Goal: Transaction & Acquisition: Purchase product/service

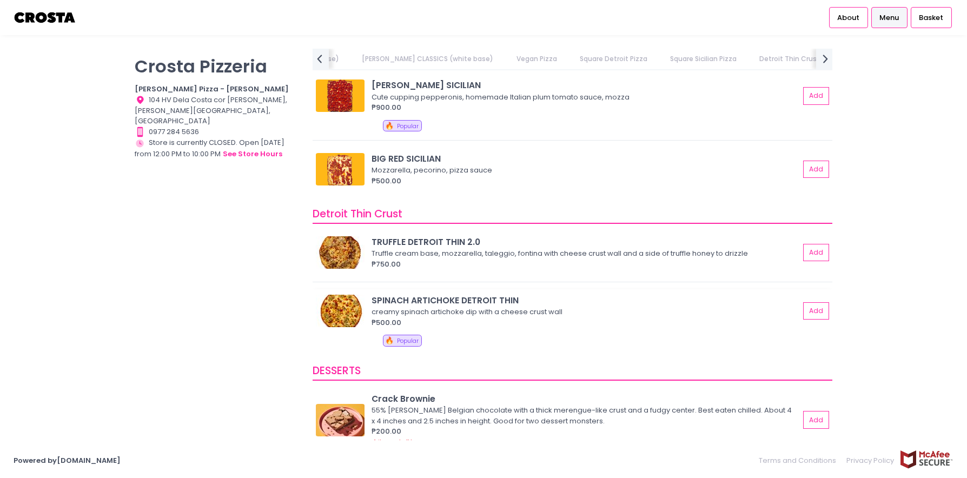
scroll to position [1718, 0]
click at [804, 246] on button "Add" at bounding box center [816, 252] width 25 height 18
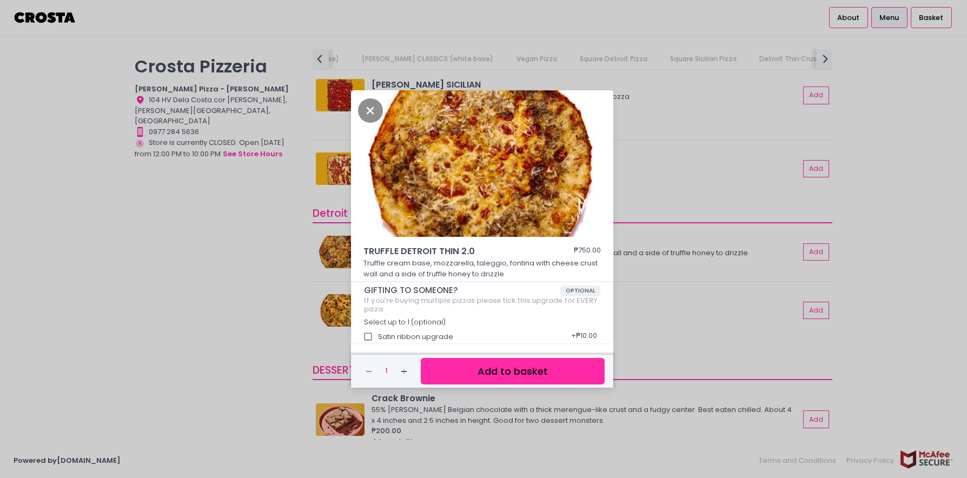
click at [534, 370] on button "Add to basket" at bounding box center [513, 371] width 184 height 26
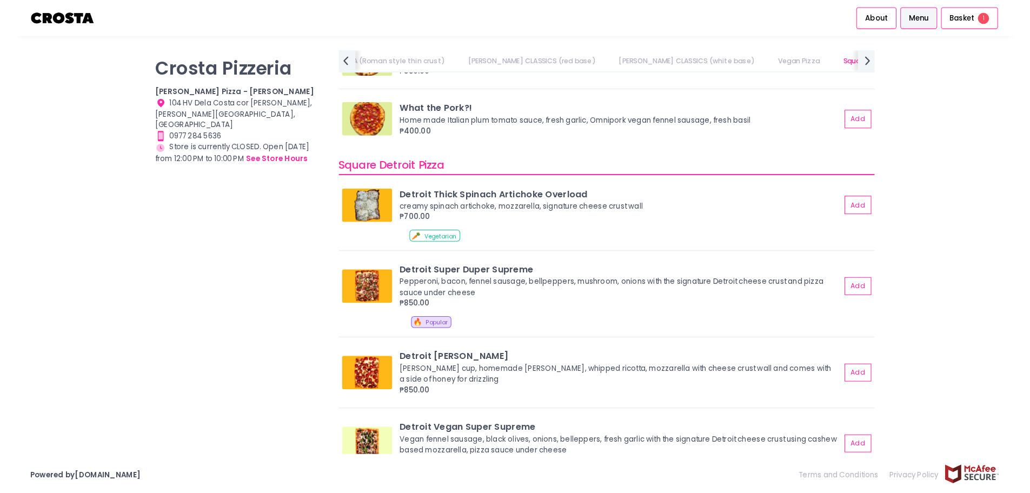
scroll to position [1067, 0]
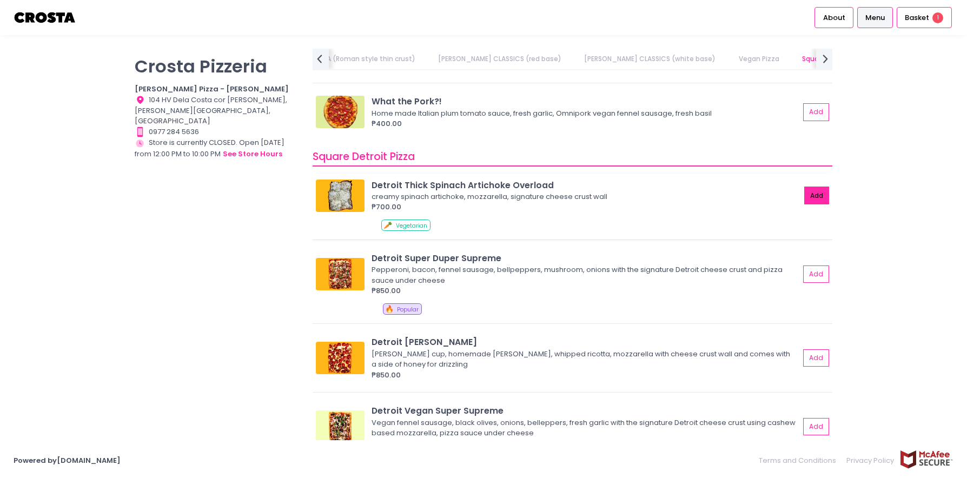
click at [807, 189] on button "Add" at bounding box center [816, 196] width 25 height 18
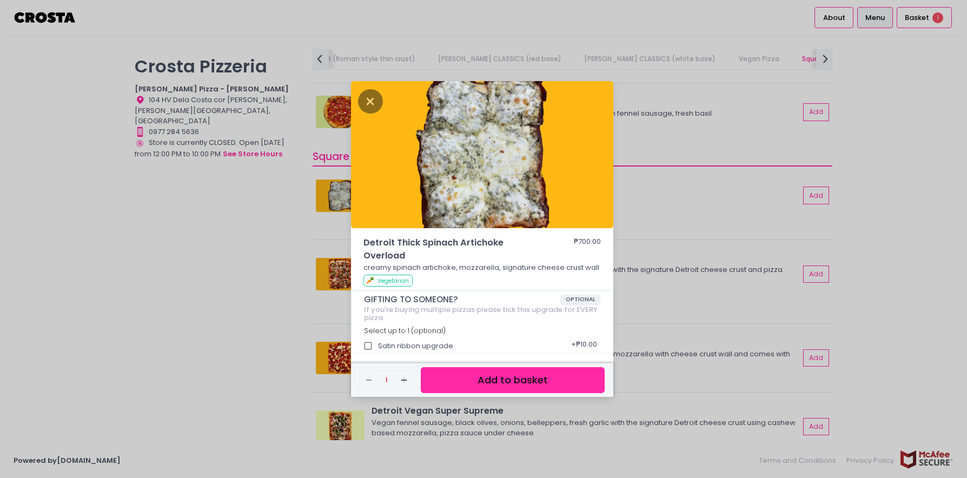
click at [532, 377] on button "Add to basket" at bounding box center [513, 380] width 184 height 26
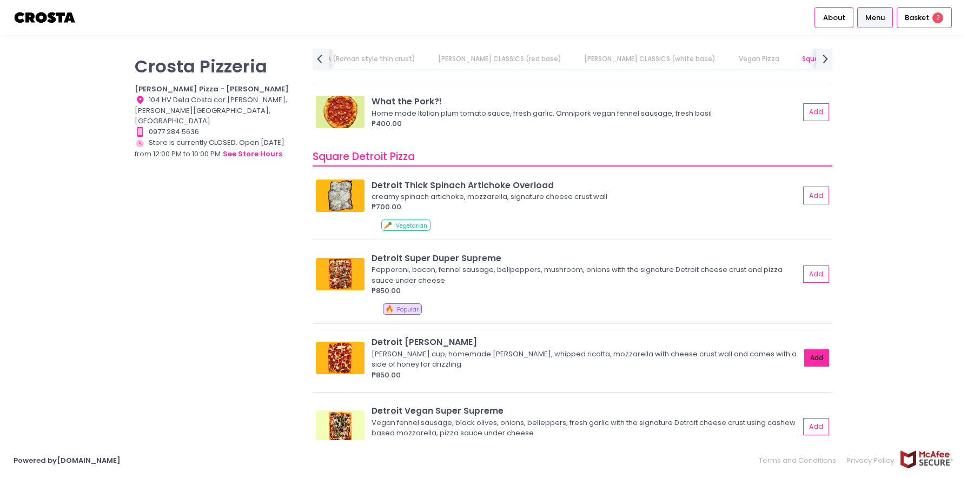
click at [813, 351] on button "Add" at bounding box center [816, 358] width 25 height 18
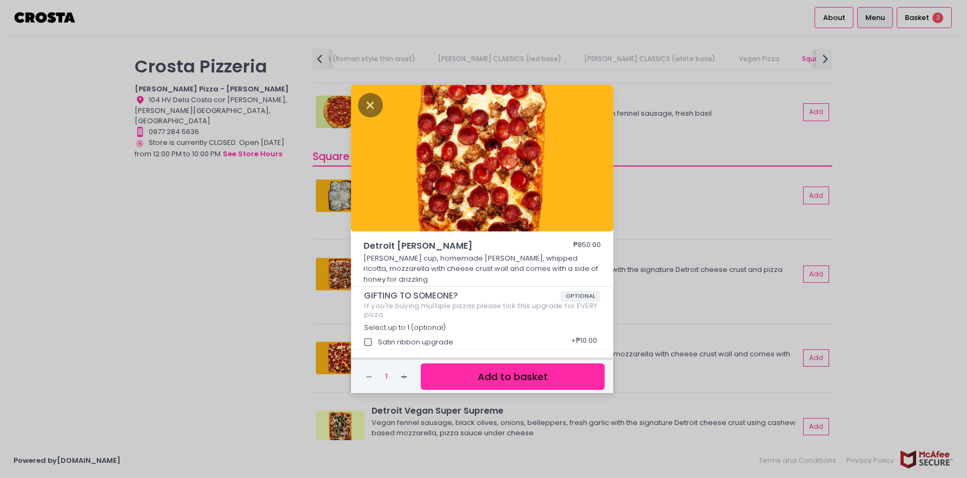
click at [535, 370] on button "Add to basket" at bounding box center [513, 376] width 184 height 26
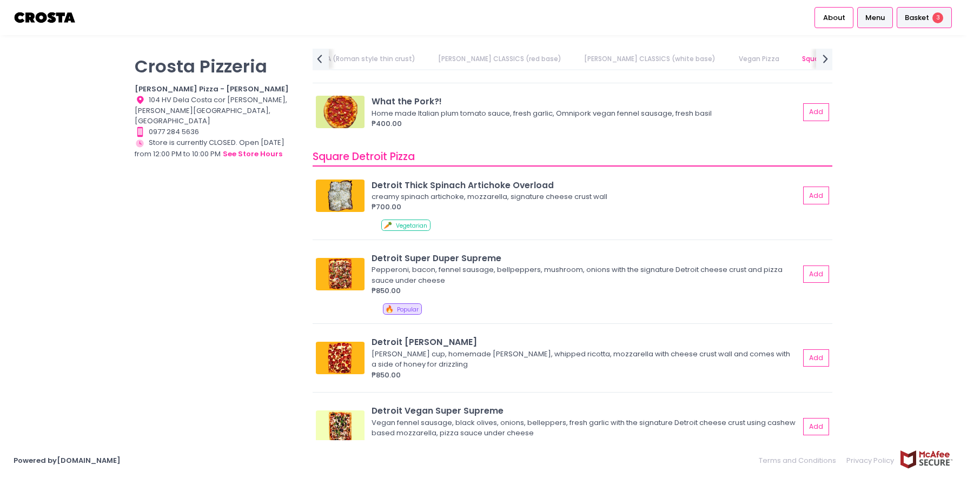
click at [915, 17] on span "Basket" at bounding box center [917, 17] width 24 height 11
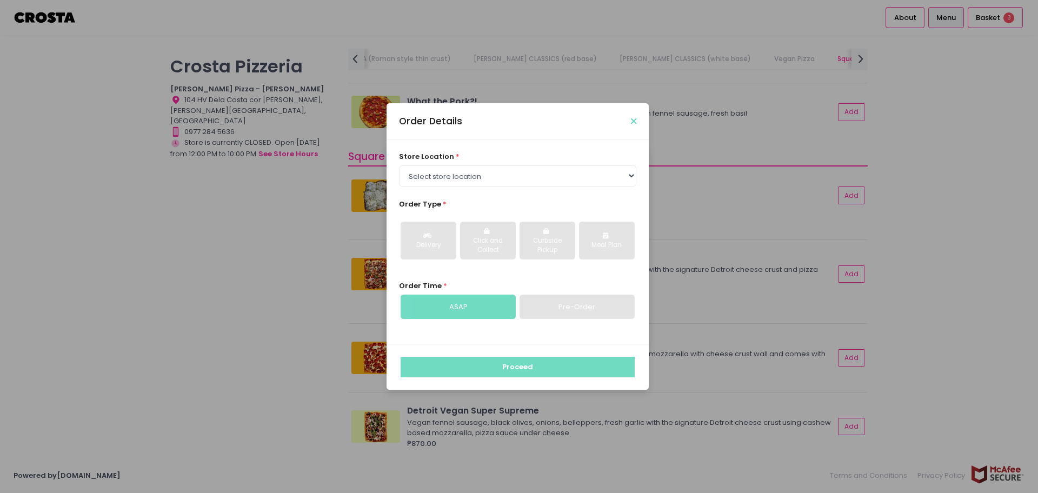
click at [633, 118] on icon "Close" at bounding box center [633, 121] width 5 height 8
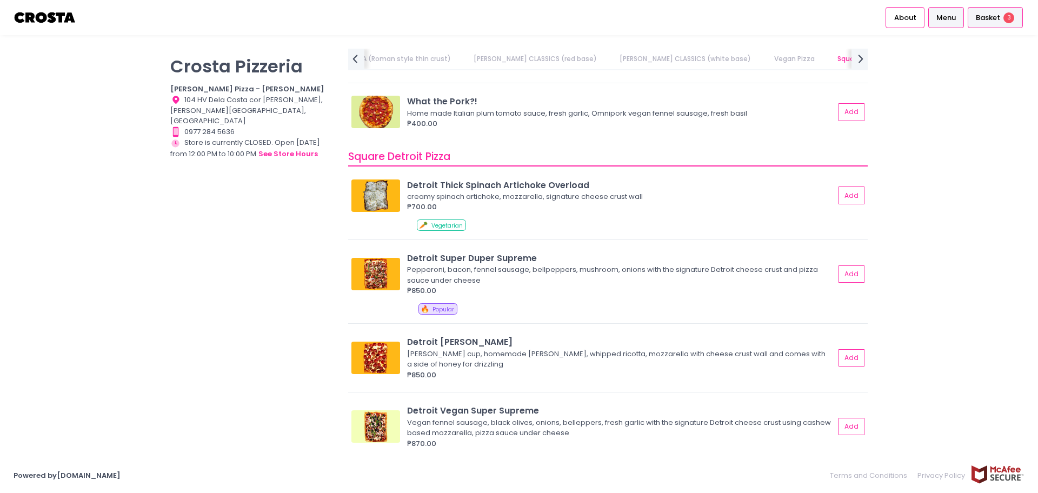
click at [966, 17] on span "Basket" at bounding box center [988, 17] width 24 height 11
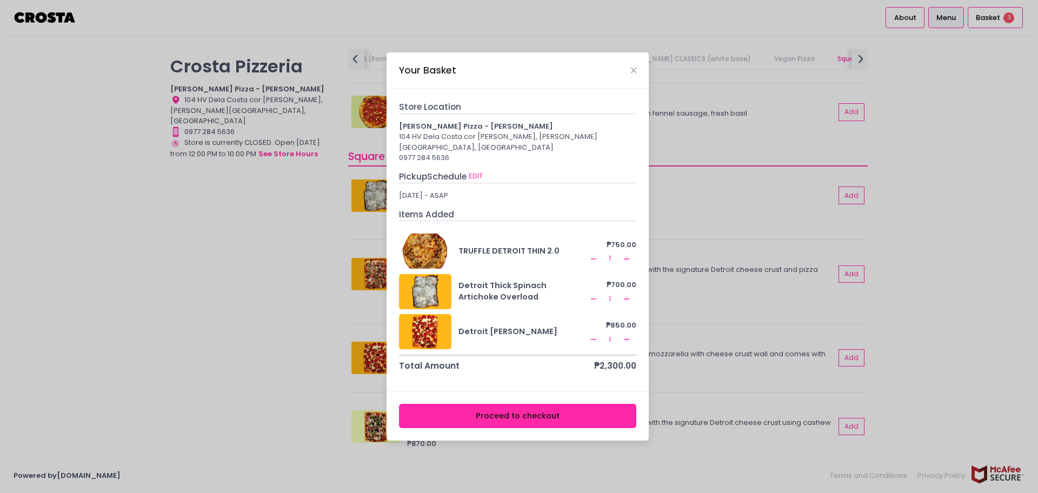
click at [487, 413] on button "Proceed to checkout" at bounding box center [518, 416] width 238 height 24
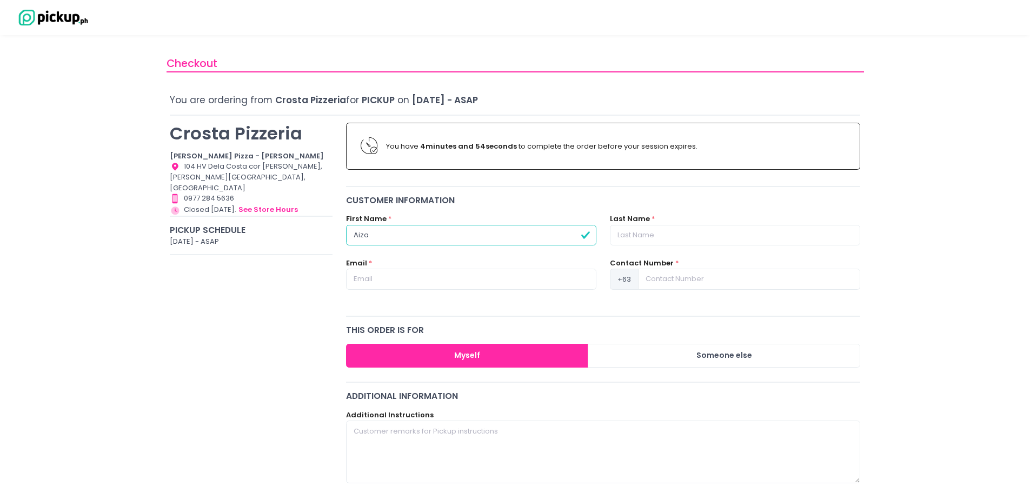
type input "Aiza"
type input "[PERSON_NAME]"
type input "[EMAIL_ADDRESS][DOMAIN_NAME]"
click at [688, 283] on input at bounding box center [749, 279] width 222 height 21
type input "0"
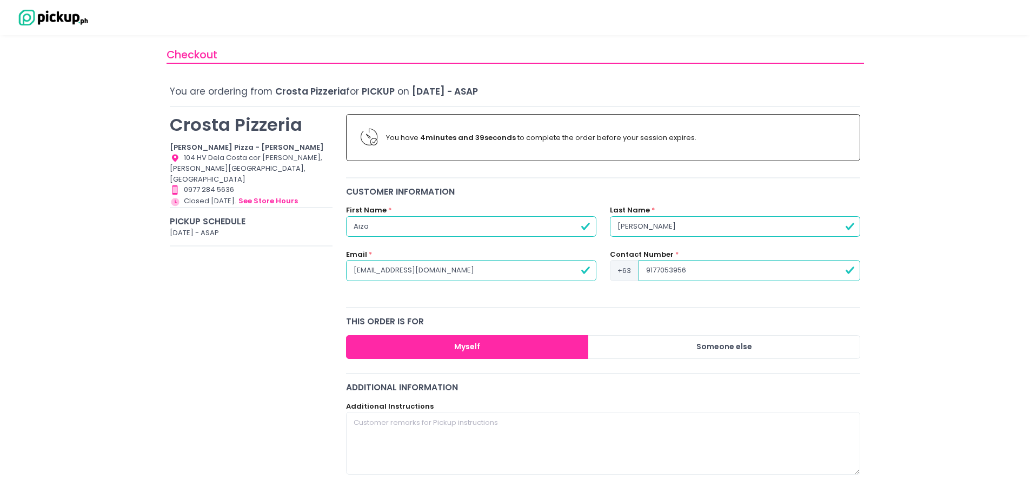
scroll to position [20, 0]
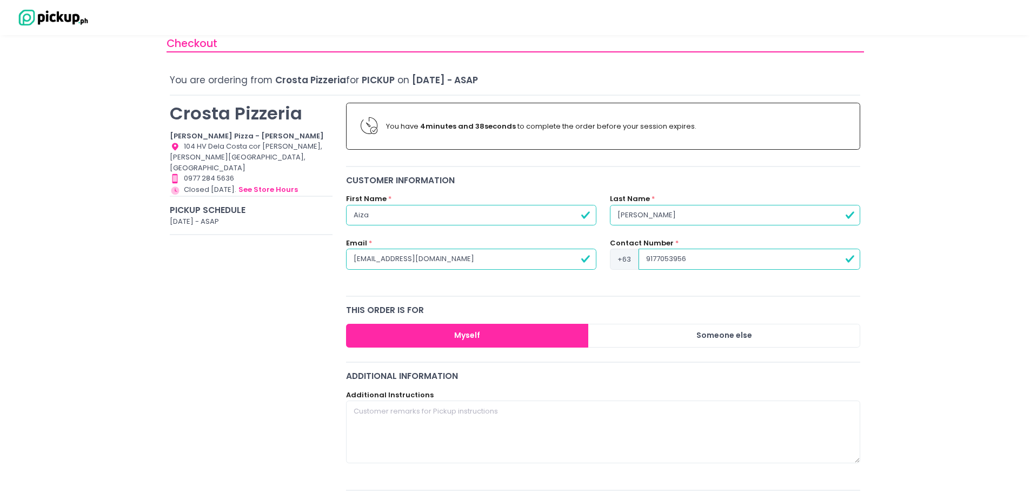
click at [476, 335] on button "Myself" at bounding box center [467, 336] width 243 height 24
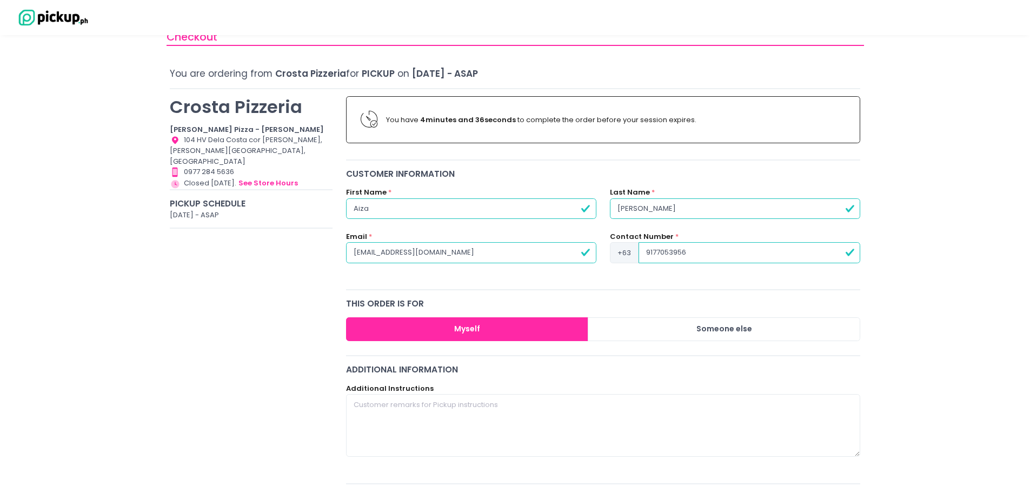
type input "9177053956"
click at [447, 406] on textarea at bounding box center [603, 425] width 515 height 63
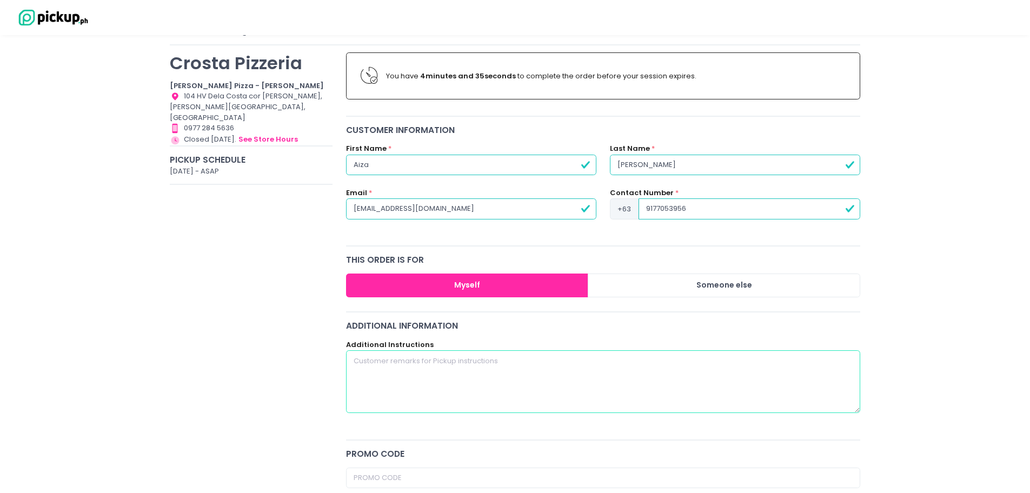
scroll to position [107, 0]
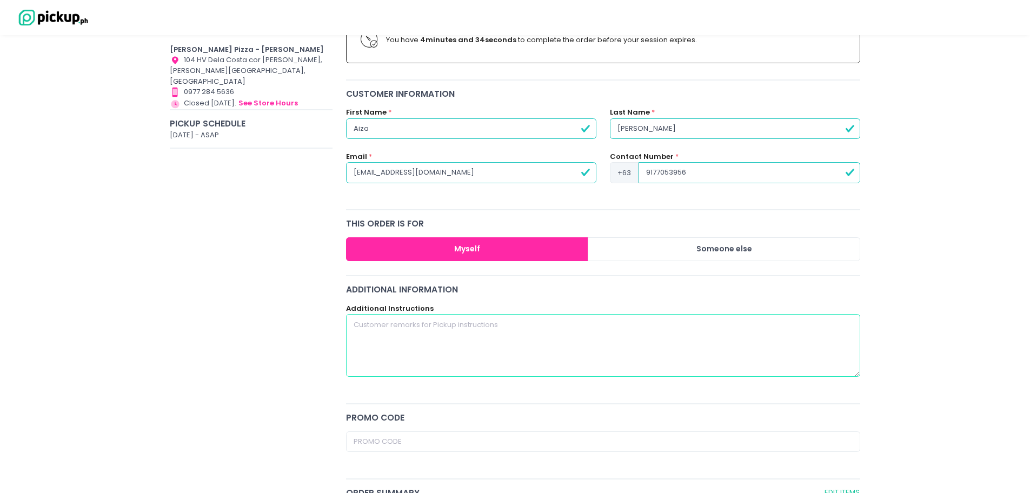
click at [435, 339] on textarea at bounding box center [603, 345] width 515 height 63
type textarea "P"
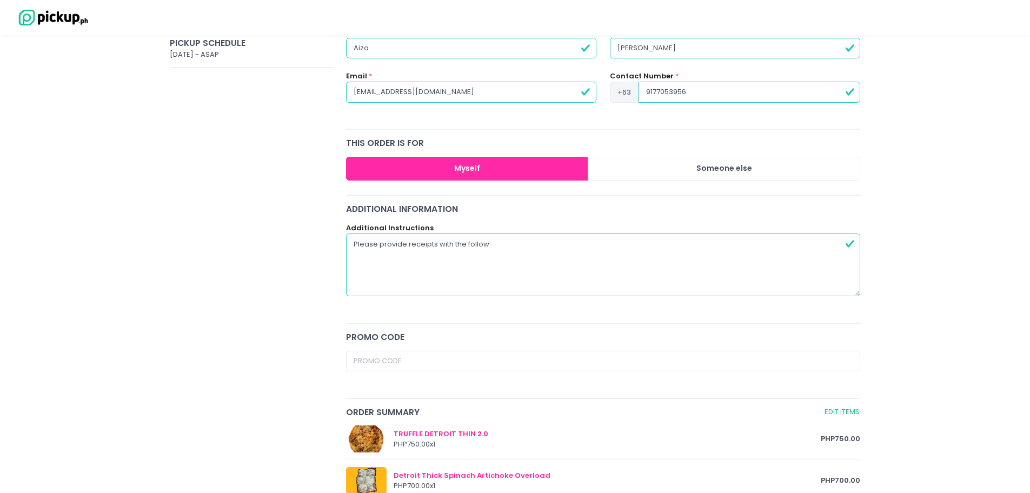
scroll to position [219, 0]
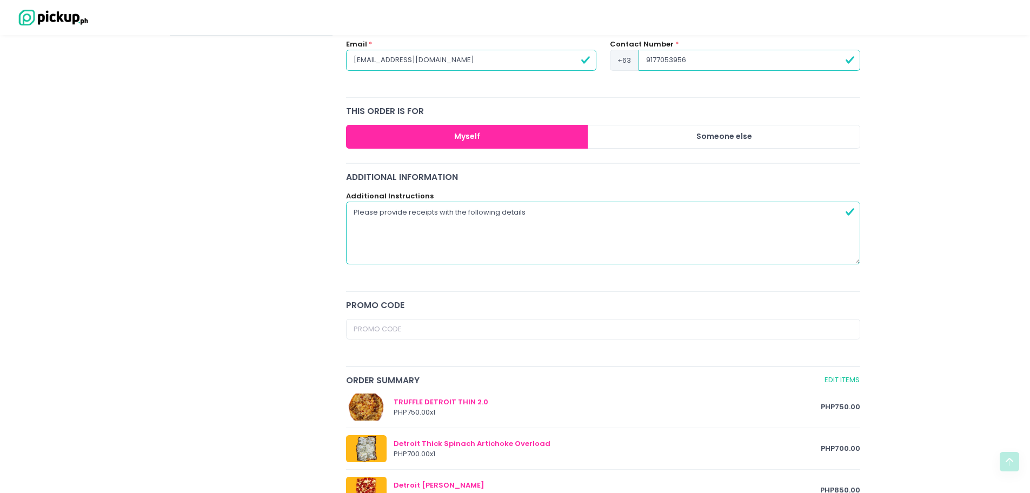
type textarea "Please provide receipts with the following details:"
drag, startPoint x: 536, startPoint y: 211, endPoint x: 317, endPoint y: 201, distance: 218.7
click at [317, 201] on div "[PERSON_NAME] Pizzeria [PERSON_NAME] Pizza - [PERSON_NAME] Location Created wit…" at bounding box center [515, 326] width 704 height 858
click at [522, 208] on textarea "Please provide receipts with the following details:" at bounding box center [603, 233] width 515 height 63
drag, startPoint x: 539, startPoint y: 210, endPoint x: 323, endPoint y: 208, distance: 215.8
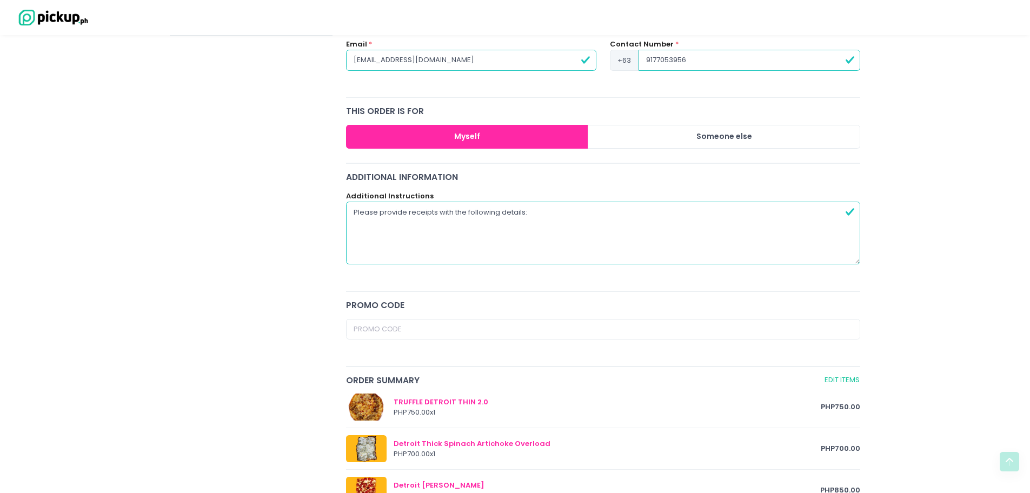
click at [323, 208] on div "[PERSON_NAME] Pizzeria [PERSON_NAME] Pizza - [PERSON_NAME] Location Created wit…" at bounding box center [515, 326] width 704 height 858
paste textarea "Please provide the receipts with the following information:"
paste textarea "AME: APPLE PHILIPPINES INC. ADDRESS: [STREET_ADDRESS] COR [GEOGRAPHIC_DATA],"
drag, startPoint x: 592, startPoint y: 230, endPoint x: 341, endPoint y: 221, distance: 251.6
click at [341, 221] on div "Additional Instructions Please provide the receipts with the following informat…" at bounding box center [603, 234] width 528 height 87
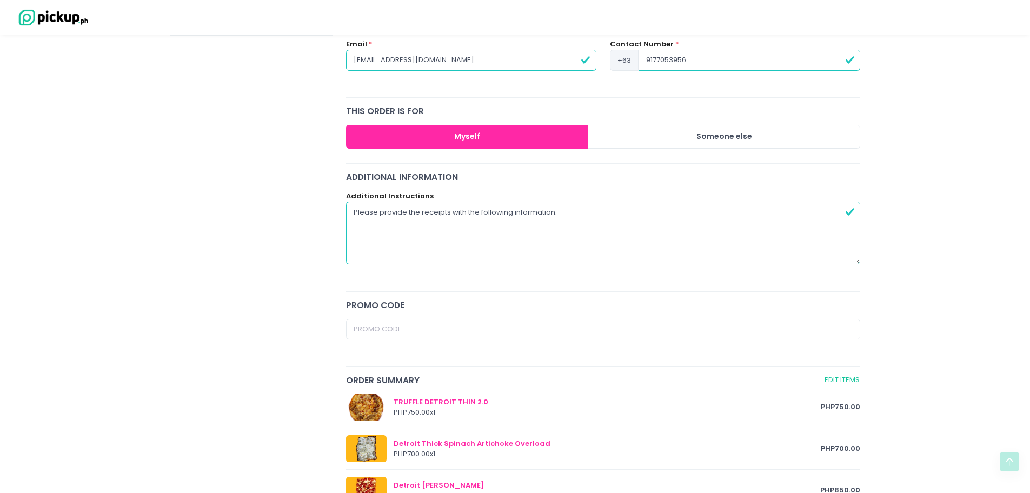
paste textarea "NAME: APPLE PHILIPPINES INC."
click at [355, 218] on textarea "Please provide the receipts with the following information: NAME: APPLE PHILIPP…" at bounding box center [603, 233] width 515 height 63
click at [510, 220] on textarea "Please provide the receipts with the following information: COMPANY NAME: APPLE…" at bounding box center [603, 233] width 515 height 63
paste textarea "ADDRESS: [STREET_ADDRESS] [GEOGRAPHIC_DATA]"
click at [572, 229] on textarea "Please provide the receipts with the following information: COMPANY NAME: APPLE…" at bounding box center [603, 233] width 515 height 63
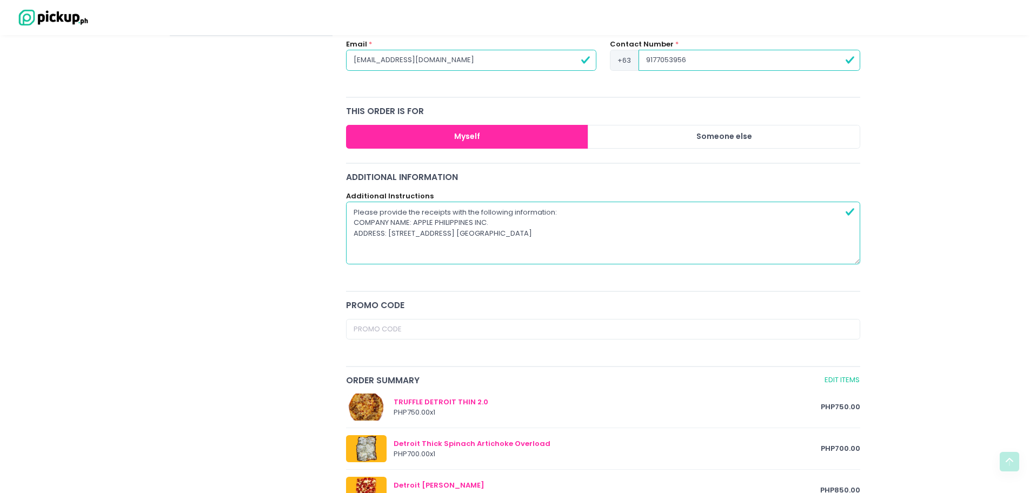
click at [551, 229] on textarea "Please provide the receipts with the following information: COMPANY NAME: APPLE…" at bounding box center [603, 233] width 515 height 63
click at [426, 242] on textarea "Please provide the receipts with the following information: COMPANY NAME: APPLE…" at bounding box center [603, 233] width 515 height 63
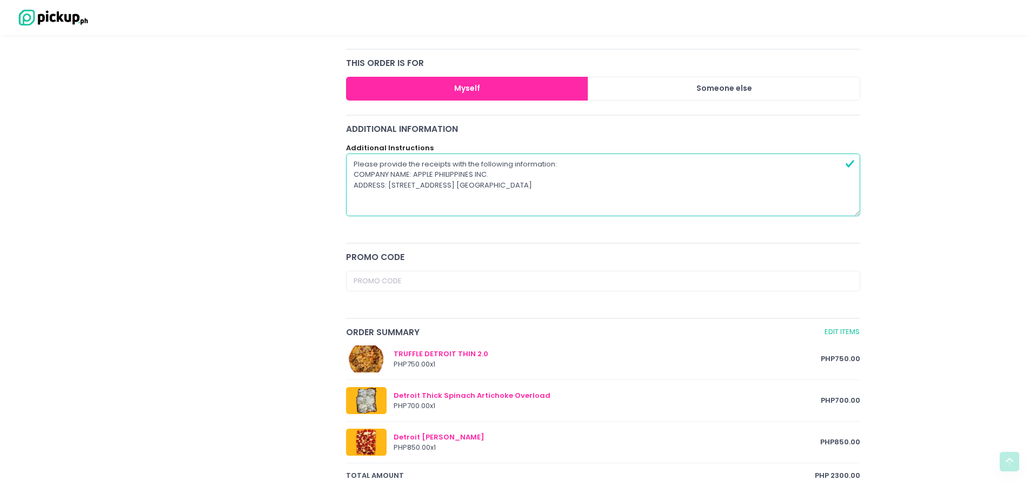
click at [566, 176] on textarea "Please provide the receipts with the following information: COMPANY NAME: APPLE…" at bounding box center [603, 185] width 515 height 63
click at [505, 175] on textarea "Please provide the receipts with the following information: COMPANY NAME: APPLE…" at bounding box center [603, 185] width 515 height 63
click at [559, 183] on textarea "Please provide the receipts with the following information: COMPANY NAME: APPLE…" at bounding box center [603, 185] width 515 height 63
click at [463, 200] on textarea "Please provide the receipts with the following information: COMPANY NAME: APPLE…" at bounding box center [603, 185] width 515 height 63
paste textarea "T"
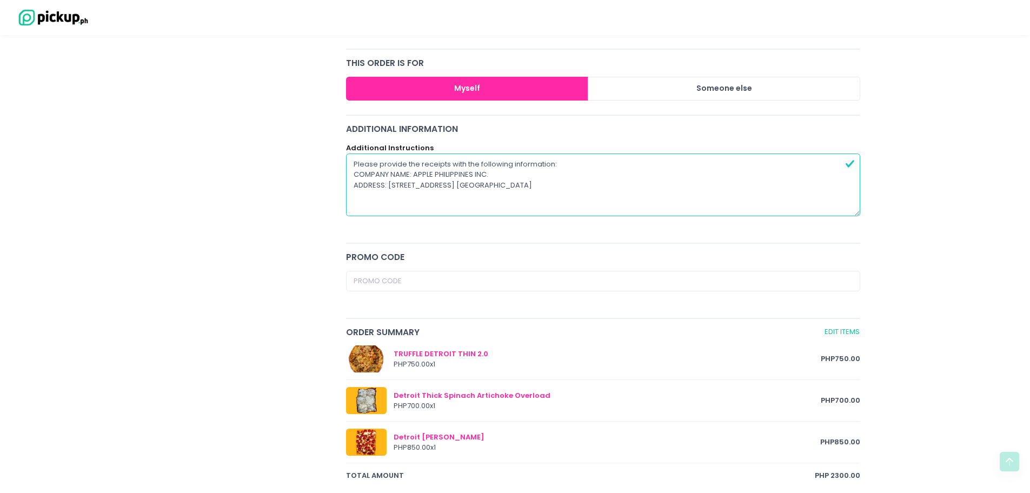
click at [398, 193] on textarea "Please provide the receipts with the following information: COMPANY NAME: APPLE…" at bounding box center [603, 185] width 515 height 63
click at [406, 190] on textarea "Please provide the receipts with the following information: COMPANY NAME: APPLE…" at bounding box center [603, 185] width 515 height 63
click at [398, 189] on textarea "Please provide the receipts with the following information: COMPANY NAME: APPLE…" at bounding box center [603, 185] width 515 height 63
click at [362, 193] on textarea "Please provide the receipts with the following information: COMPANY NAME: APPLE…" at bounding box center [603, 185] width 515 height 63
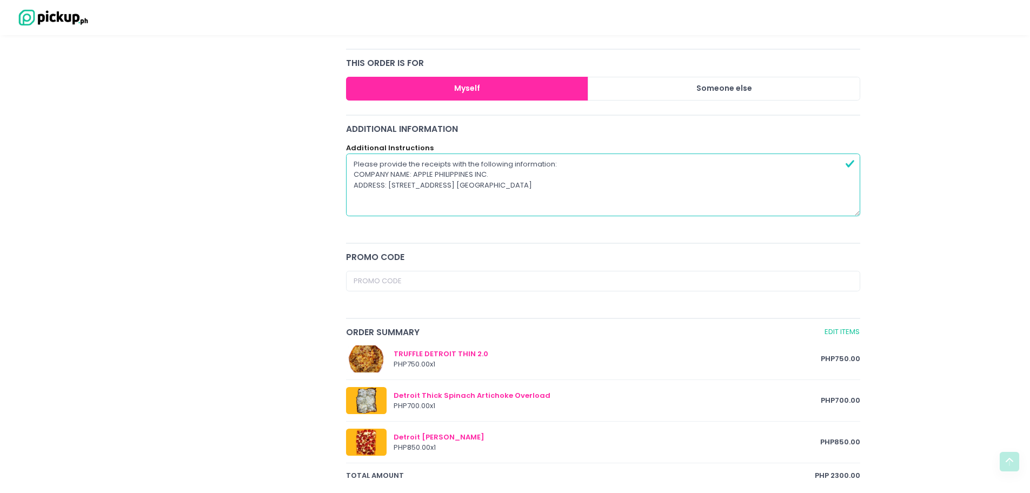
click at [362, 193] on textarea "Please provide the receipts with the following information: COMPANY NAME: APPLE…" at bounding box center [603, 185] width 515 height 63
click at [366, 193] on textarea "Please provide the receipts with the following information: COMPANY NAME: APPLE…" at bounding box center [603, 185] width 515 height 63
drag, startPoint x: 403, startPoint y: 195, endPoint x: 383, endPoint y: 196, distance: 19.5
click at [402, 195] on textarea "Please provide the receipts with the following information: COMPANY NAME: APPLE…" at bounding box center [603, 185] width 515 height 63
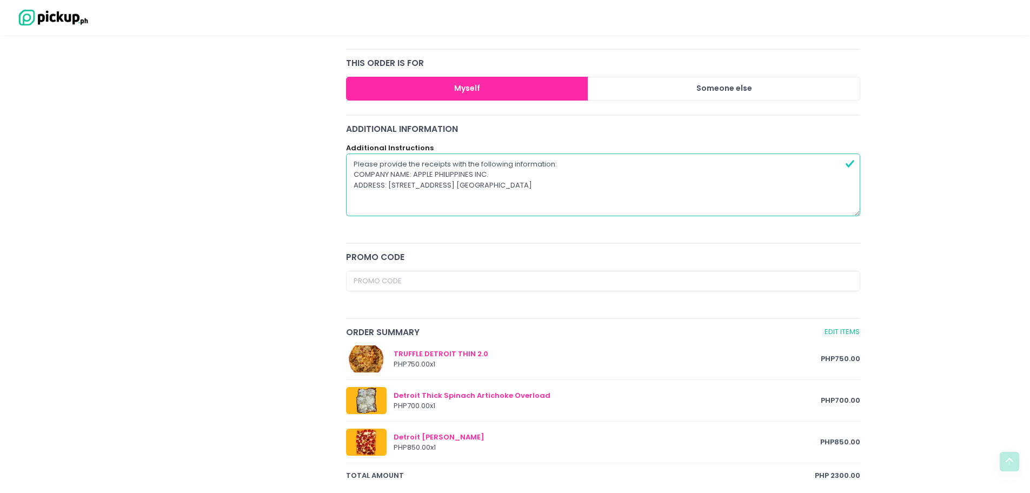
click at [367, 195] on textarea "Please provide the receipts with the following information: COMPANY NAME: APPLE…" at bounding box center [603, 185] width 515 height 63
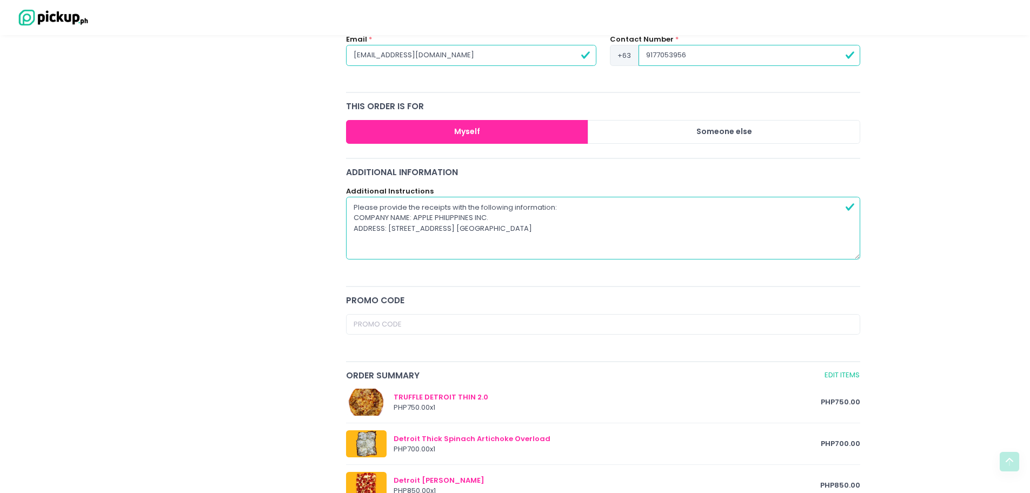
scroll to position [216, 0]
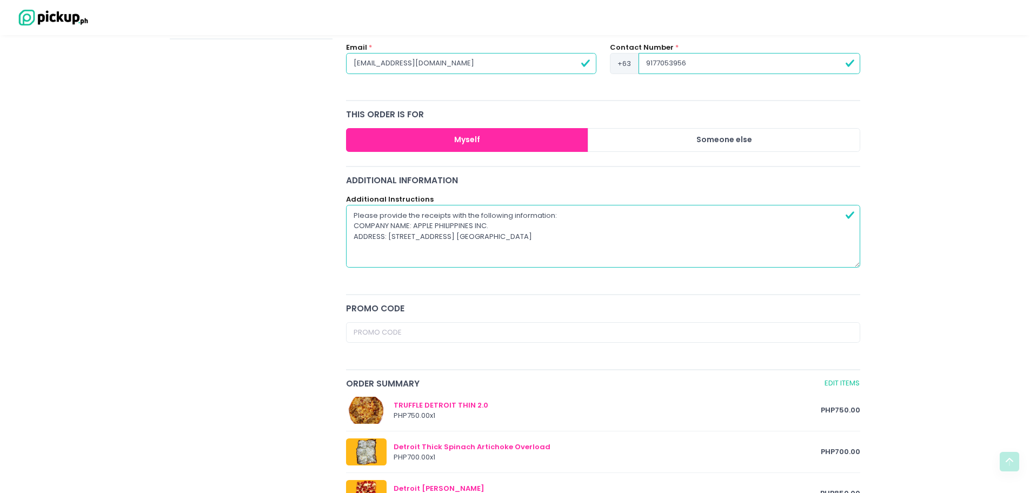
drag, startPoint x: 454, startPoint y: 244, endPoint x: 462, endPoint y: 242, distance: 7.9
click at [455, 243] on textarea "Please provide the receipts with the following information: COMPANY NAME: APPLE…" at bounding box center [603, 236] width 515 height 63
drag, startPoint x: 374, startPoint y: 233, endPoint x: 331, endPoint y: 234, distance: 42.7
click at [332, 234] on div "[PERSON_NAME] Pizzeria [PERSON_NAME] Pizza - [PERSON_NAME] Location Created wit…" at bounding box center [515, 329] width 704 height 858
click at [520, 232] on textarea "Please provide the receipts with the following information: COMPANY NAME: APPLE…" at bounding box center [603, 236] width 515 height 63
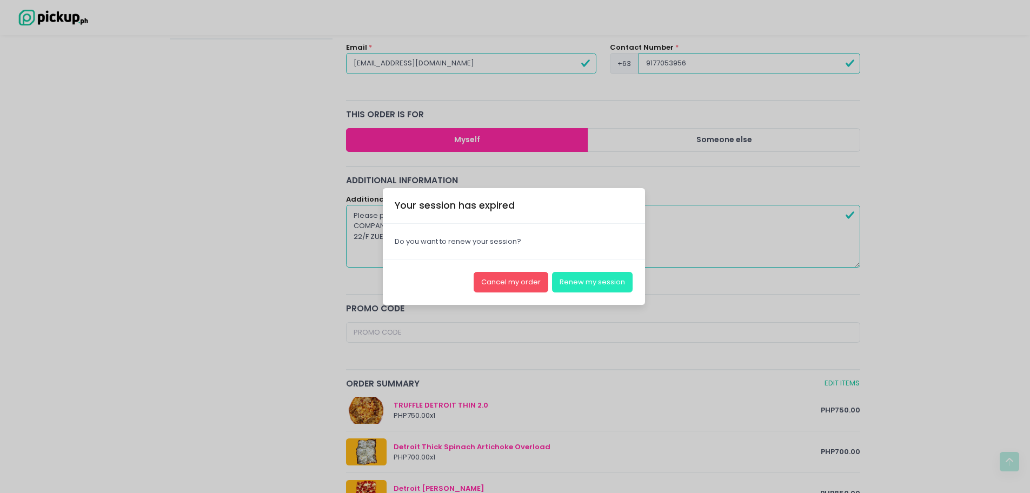
click at [576, 284] on button "Renew my session" at bounding box center [592, 282] width 81 height 21
click at [587, 278] on button "Processing" at bounding box center [596, 282] width 72 height 21
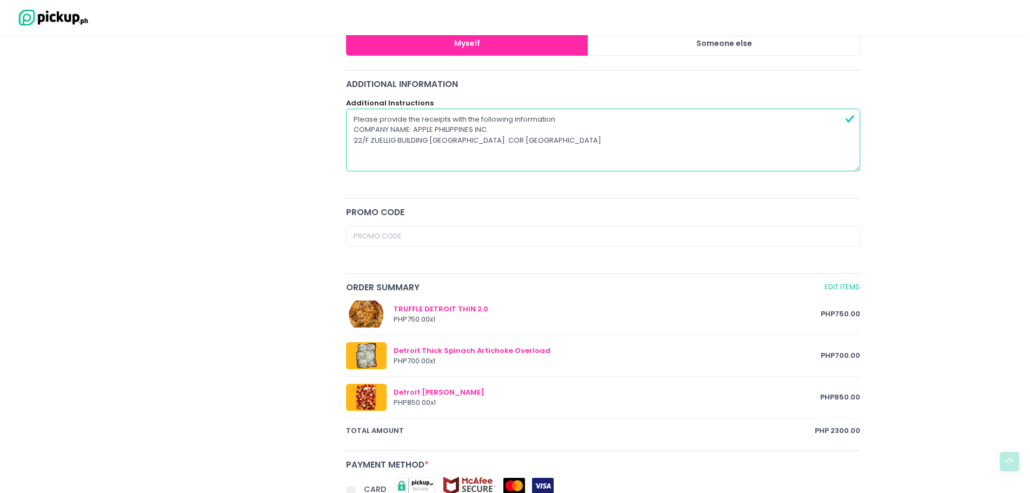
scroll to position [321, 0]
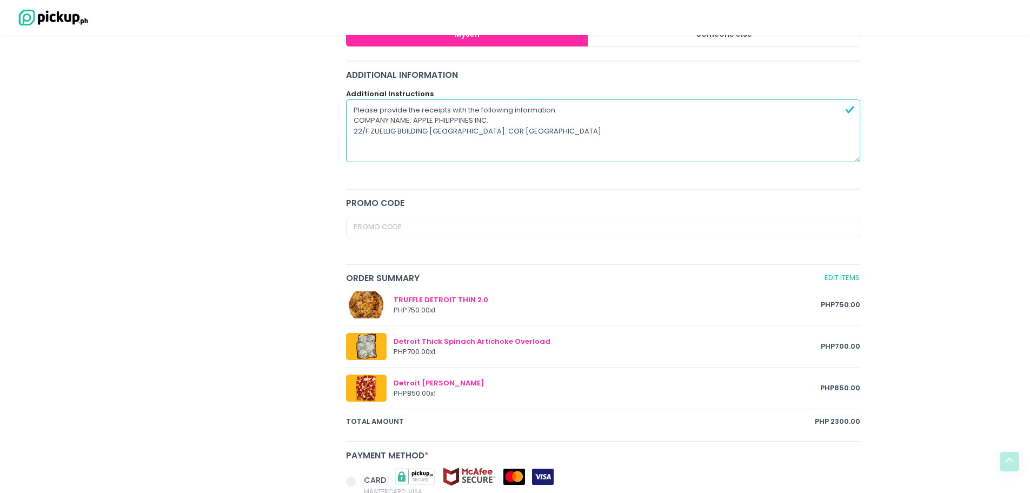
drag, startPoint x: 452, startPoint y: 108, endPoint x: 549, endPoint y: 130, distance: 100.4
click at [549, 130] on textarea "Please provide the receipts with the following information: COMPANY NAME: APPLE…" at bounding box center [603, 130] width 515 height 63
click at [563, 131] on textarea "Please provide the receipts with the following information: COMPANY NAME: APPLE…" at bounding box center [603, 130] width 515 height 63
click at [427, 137] on textarea "Please provide the receipts with the following information: COMPANY NAME: APPLE…" at bounding box center [603, 130] width 515 height 63
type textarea "Please provide the receipts with the following information: COMPANY NAME: APPLE…"
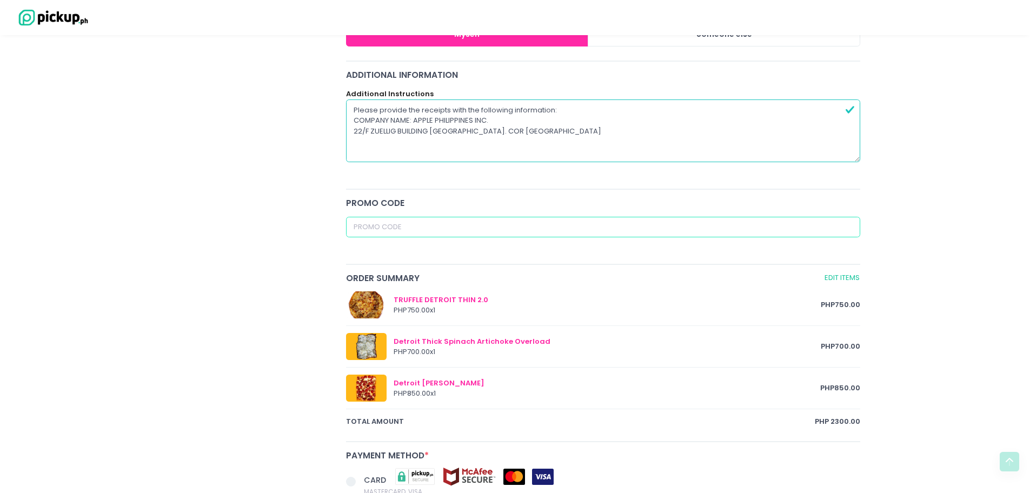
click at [474, 228] on input "text" at bounding box center [603, 227] width 515 height 21
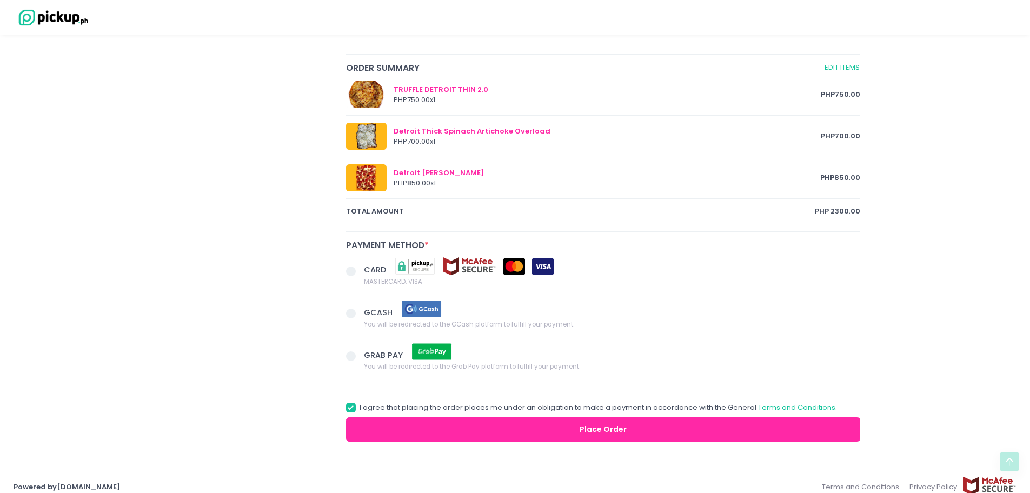
scroll to position [538, 0]
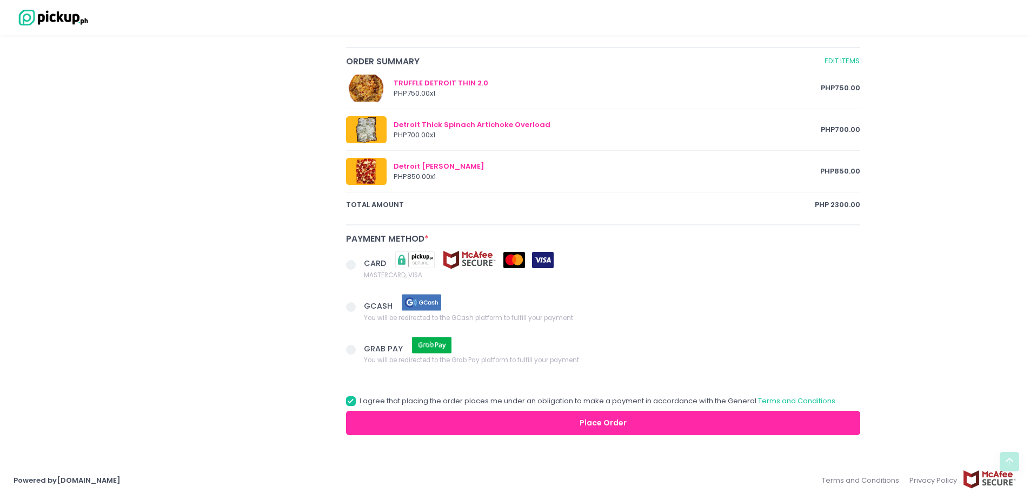
click at [349, 260] on span at bounding box center [351, 265] width 10 height 10
click at [360, 260] on input "CARD MASTERCARD, VISA" at bounding box center [363, 263] width 7 height 7
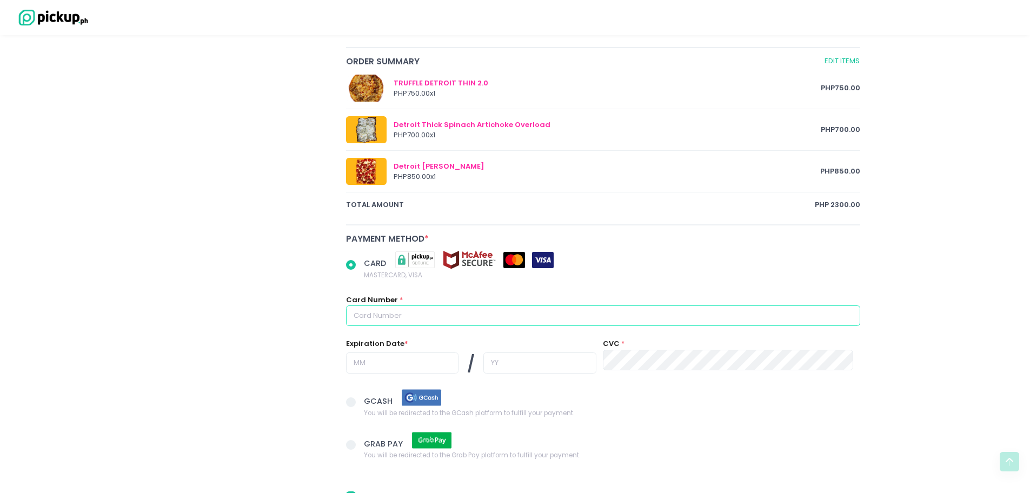
click at [448, 312] on input "text" at bounding box center [603, 316] width 515 height 21
radio input "true"
type input "5"
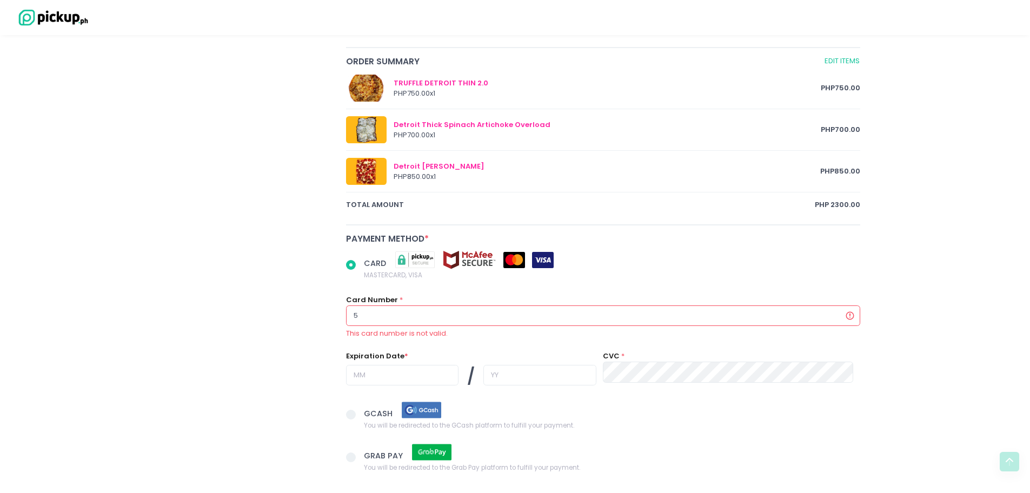
radio input "true"
type input "52"
radio input "true"
type input "529"
radio input "true"
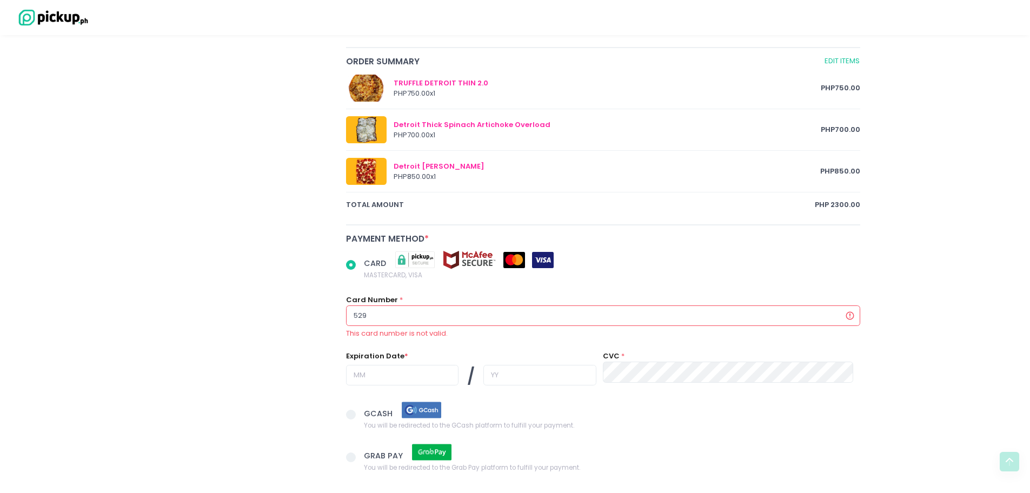
type input "5292"
radio input "true"
type input "52924"
radio input "true"
type input "529247"
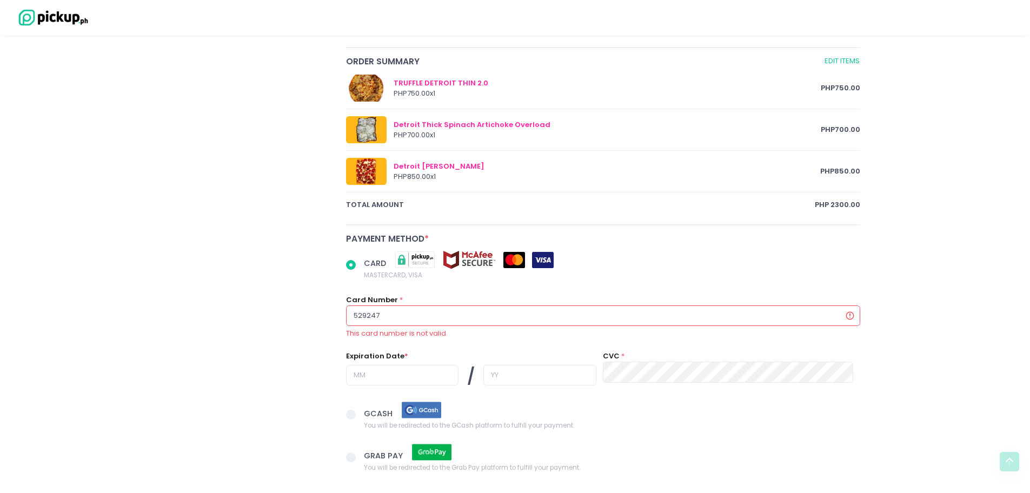
radio input "true"
type input "5292477"
radio input "true"
type input "52924771"
radio input "true"
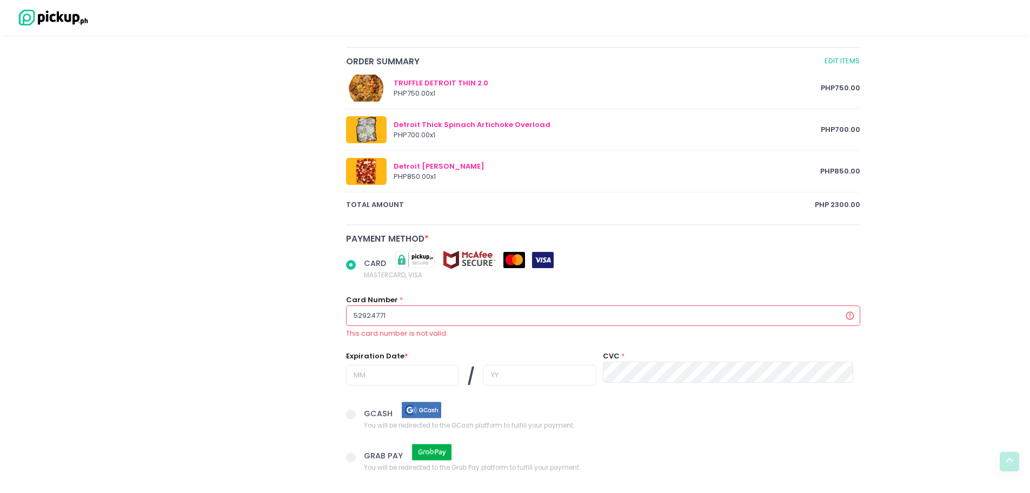
type input "529247710"
radio input "true"
type input "5292477107"
radio input "true"
type input "52924771071"
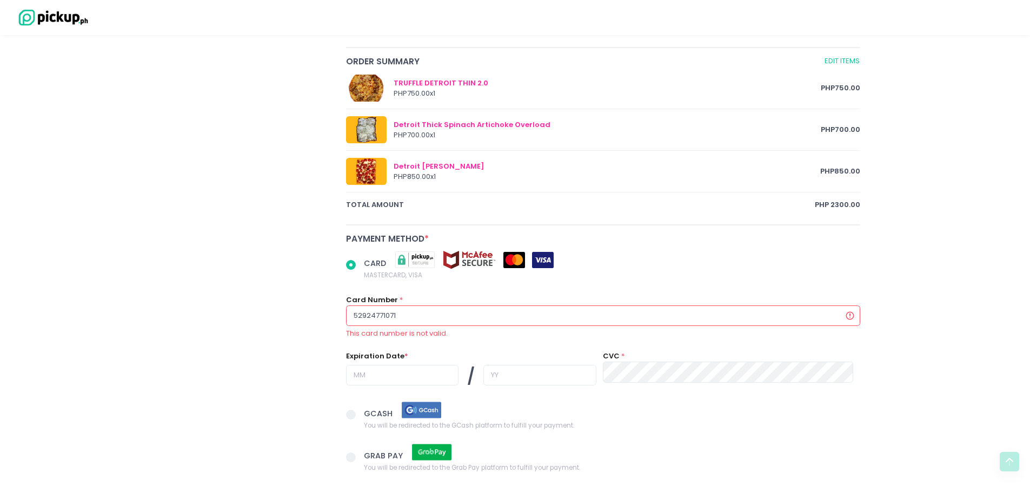
radio input "true"
type input "529247710719"
drag, startPoint x: 399, startPoint y: 368, endPoint x: 403, endPoint y: 372, distance: 6.5
click at [399, 368] on input "text" at bounding box center [402, 375] width 112 height 21
radio input "true"
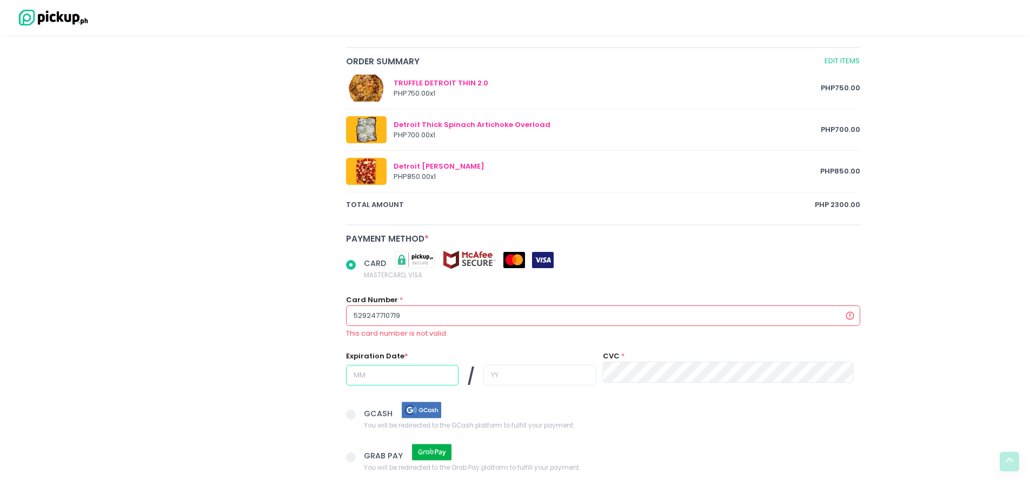
type input "0"
radio input "true"
type input "08"
radio input "true"
type input "0"
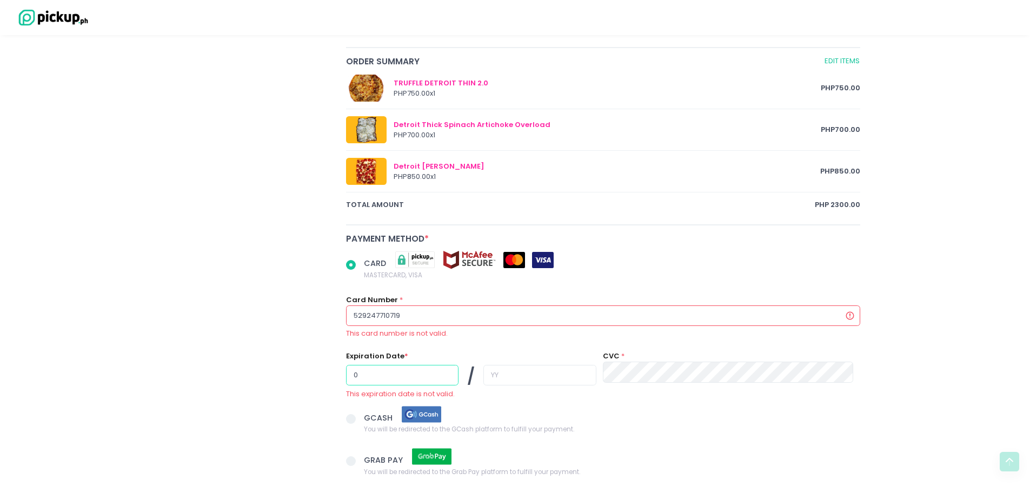
radio input "true"
type input "0"
radio input "true"
type input "08"
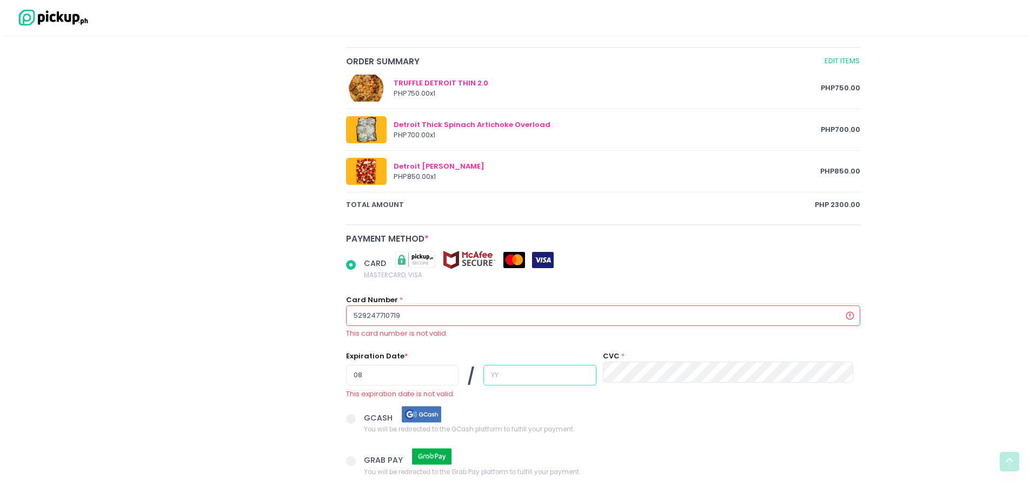
click at [506, 373] on input "text" at bounding box center [539, 375] width 112 height 21
radio input "true"
type input "2"
radio input "true"
type input "26"
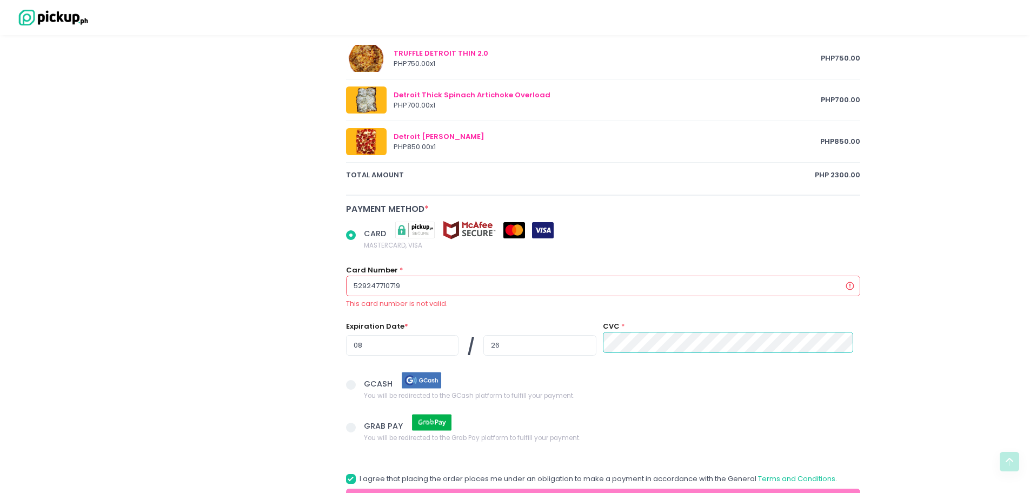
scroll to position [645, 0]
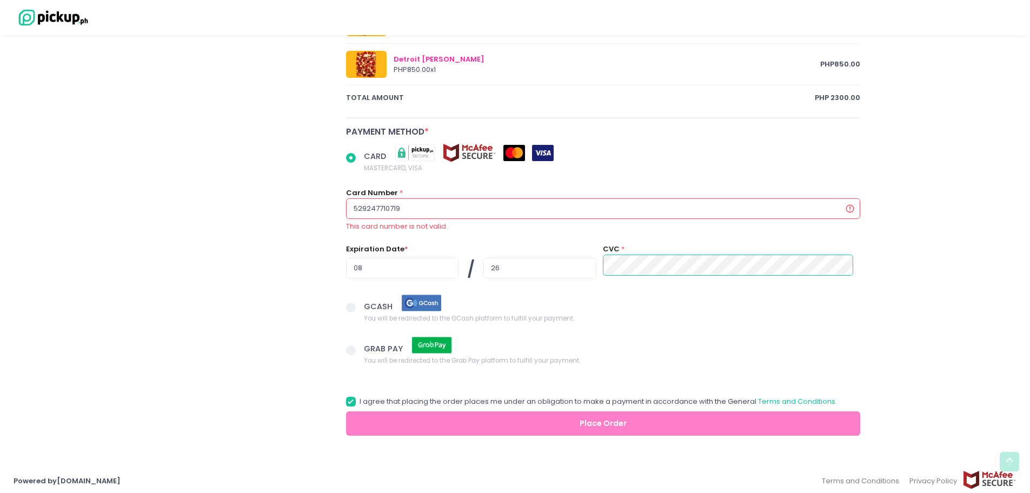
click at [415, 204] on input "529247710719" at bounding box center [603, 208] width 515 height 21
radio input "true"
type input "5292477107191"
radio input "true"
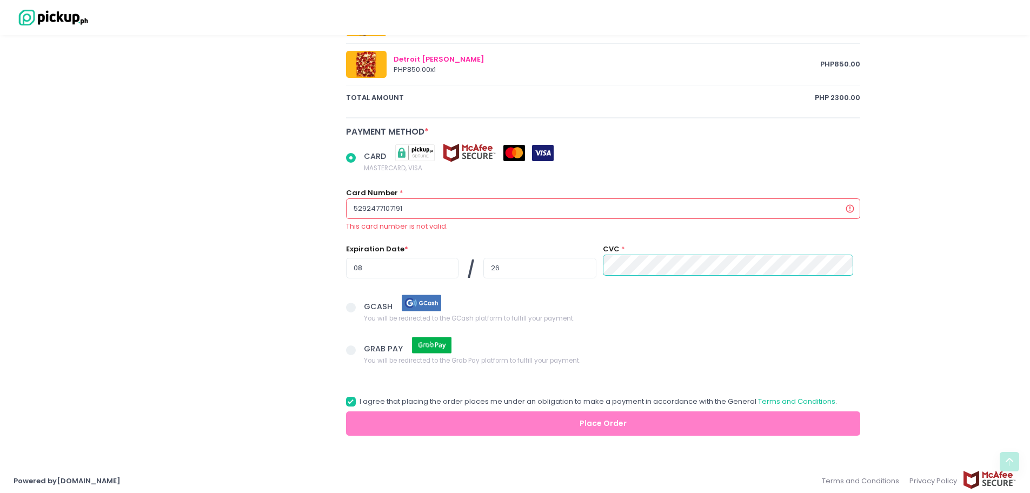
type input "52924771071910"
radio input "true"
type input "529247710719105"
radio input "true"
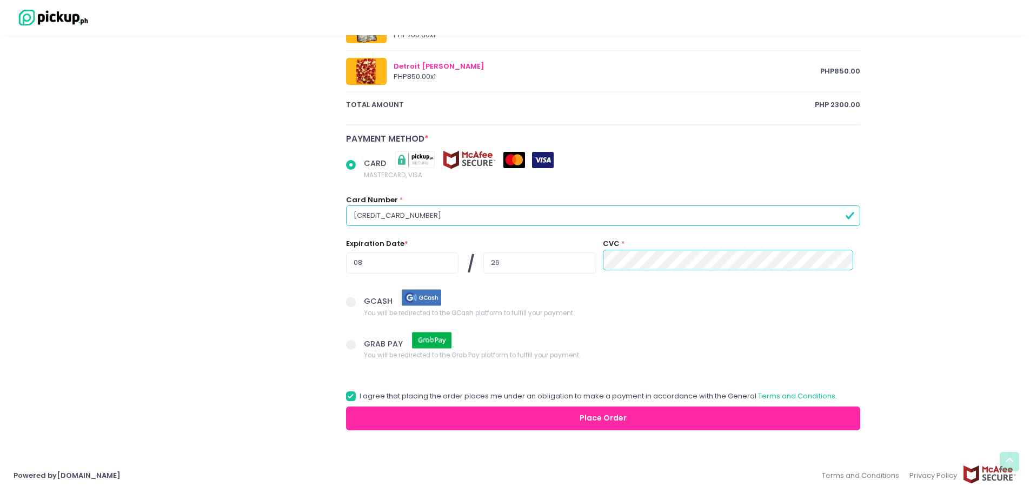
scroll to position [633, 0]
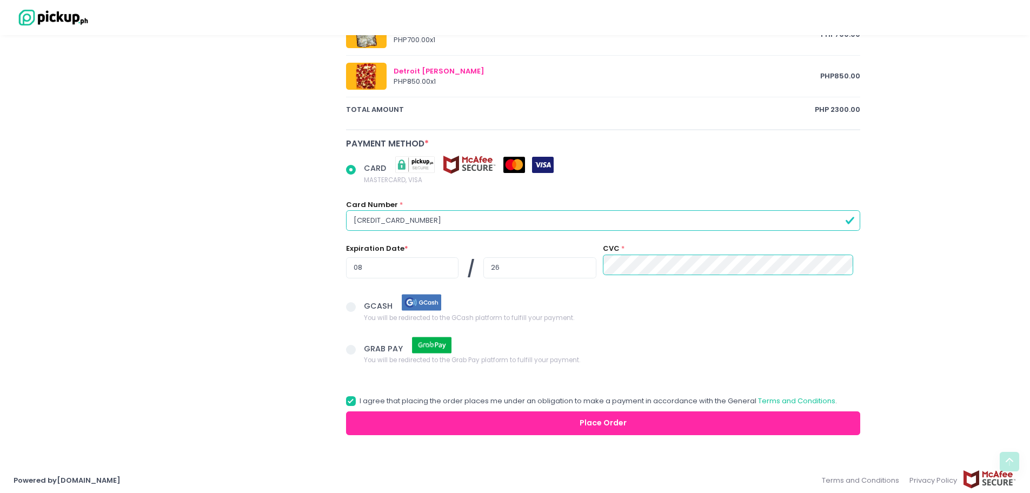
type input "[CREDIT_CARD_NUMBER]"
click at [506, 416] on button "Place Order" at bounding box center [603, 424] width 515 height 24
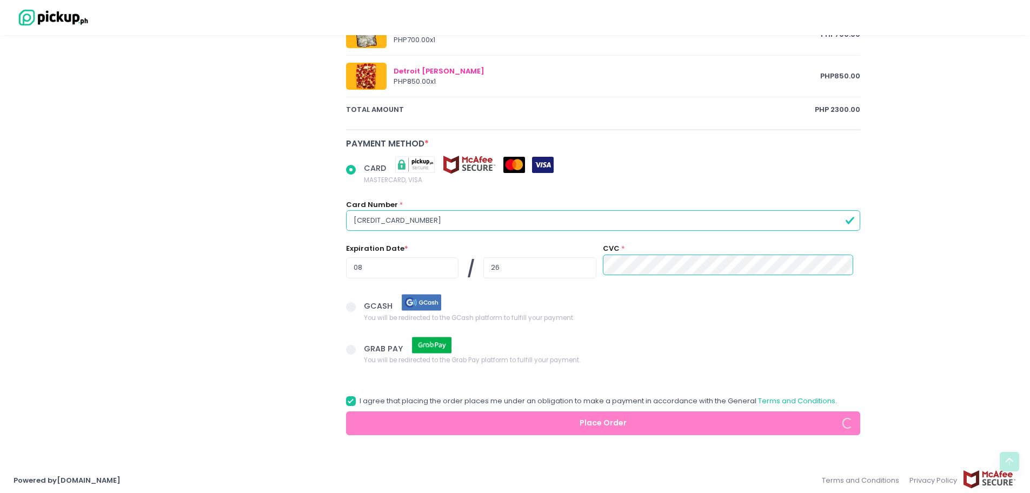
radio input "true"
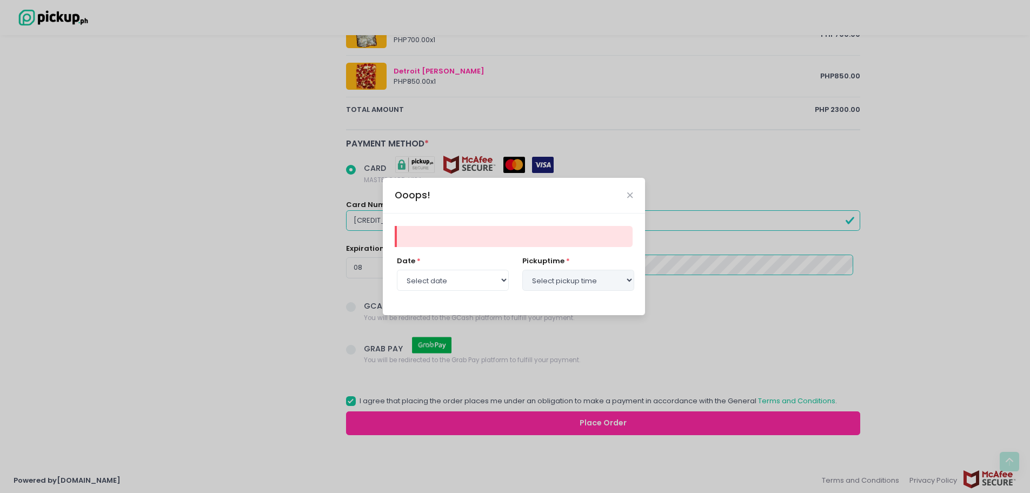
select select "[DATE]"
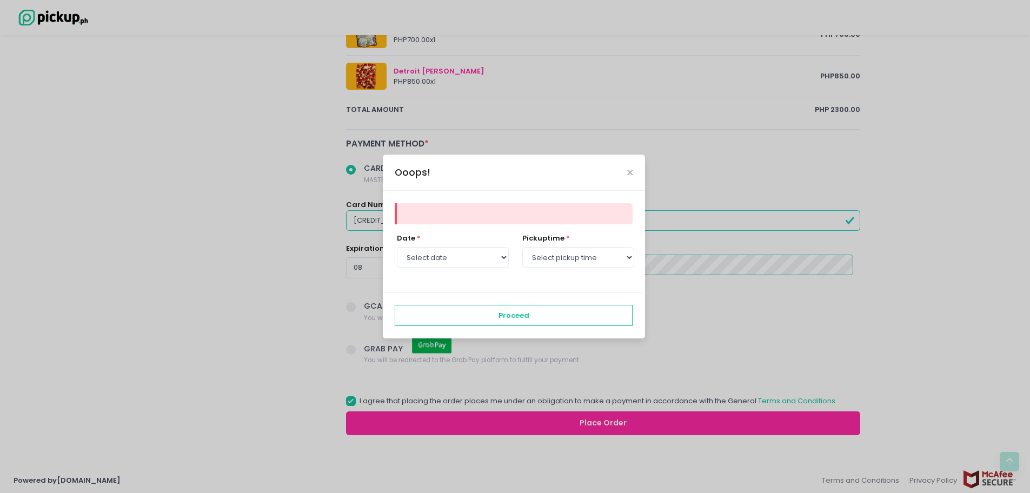
click at [412, 215] on div at bounding box center [514, 213] width 238 height 21
click at [628, 175] on icon "Close" at bounding box center [629, 173] width 5 height 8
radio input "true"
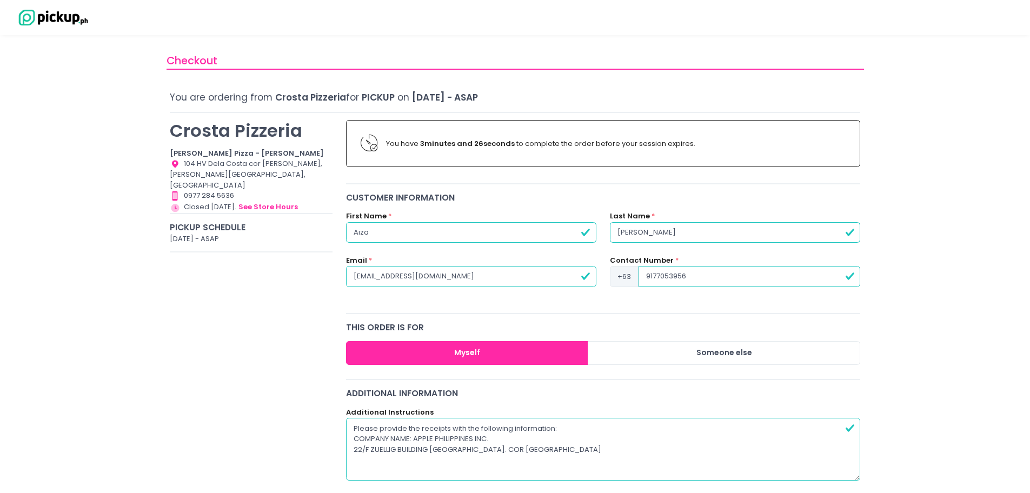
scroll to position [0, 0]
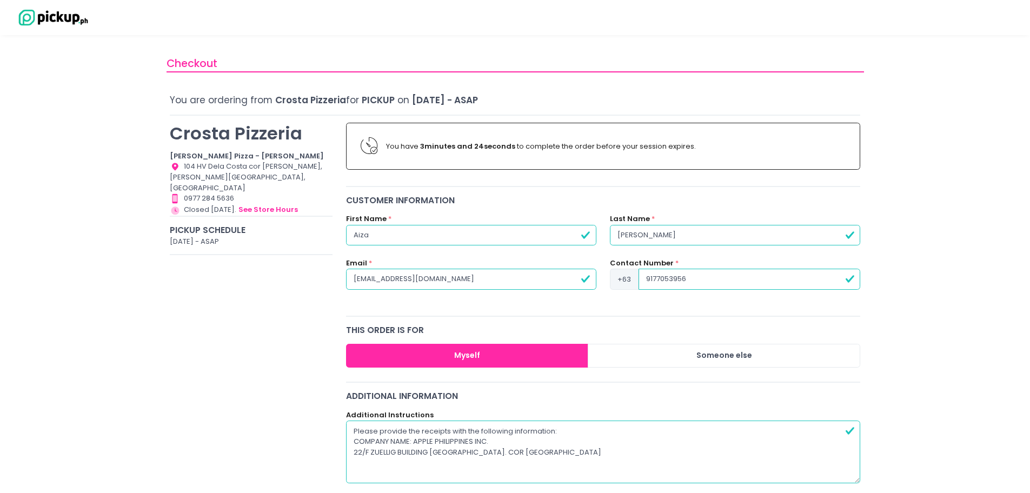
click at [232, 236] on div "[DATE] - ASAP" at bounding box center [251, 241] width 163 height 11
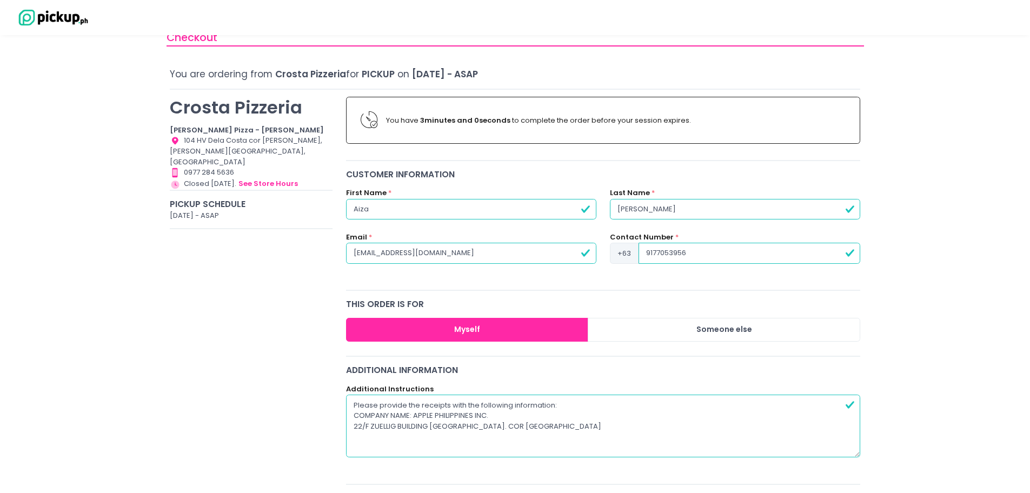
scroll to position [21, 0]
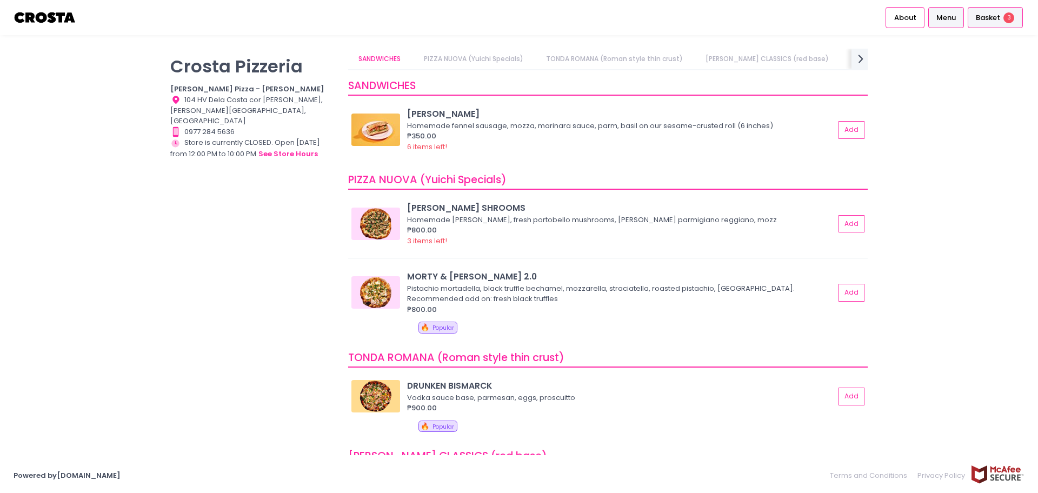
click at [966, 17] on span "Basket" at bounding box center [988, 17] width 24 height 11
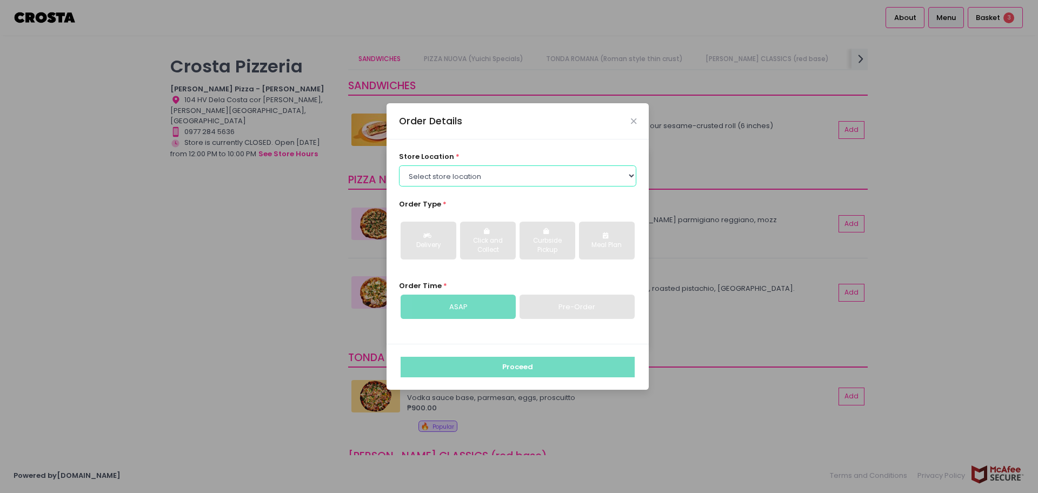
select select "5fabb2e53664a8677beaeb89"
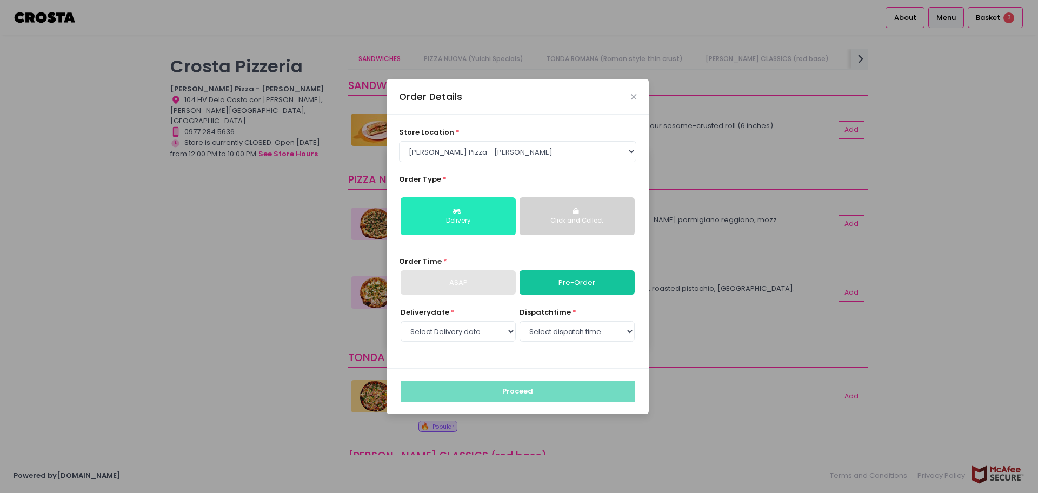
click at [458, 220] on div "Delivery" at bounding box center [458, 221] width 100 height 10
click at [484, 279] on div "ASAP" at bounding box center [458, 282] width 115 height 25
click at [488, 283] on div "ASAP" at bounding box center [458, 282] width 115 height 25
click at [583, 282] on link "Pre-Order" at bounding box center [577, 282] width 115 height 25
click at [469, 282] on div "ASAP" at bounding box center [458, 282] width 115 height 25
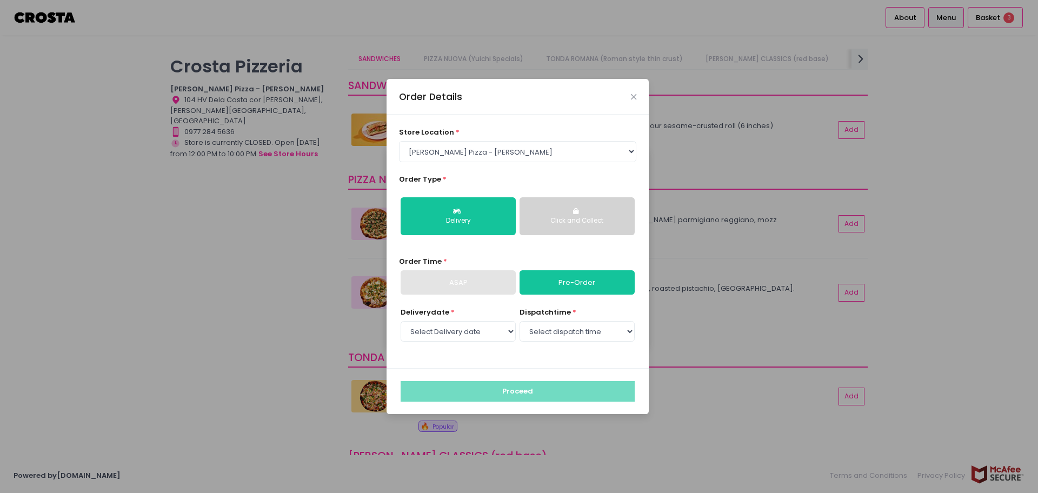
click at [469, 282] on div "ASAP" at bounding box center [458, 282] width 115 height 25
select select "[DATE]"
select select "12:30"
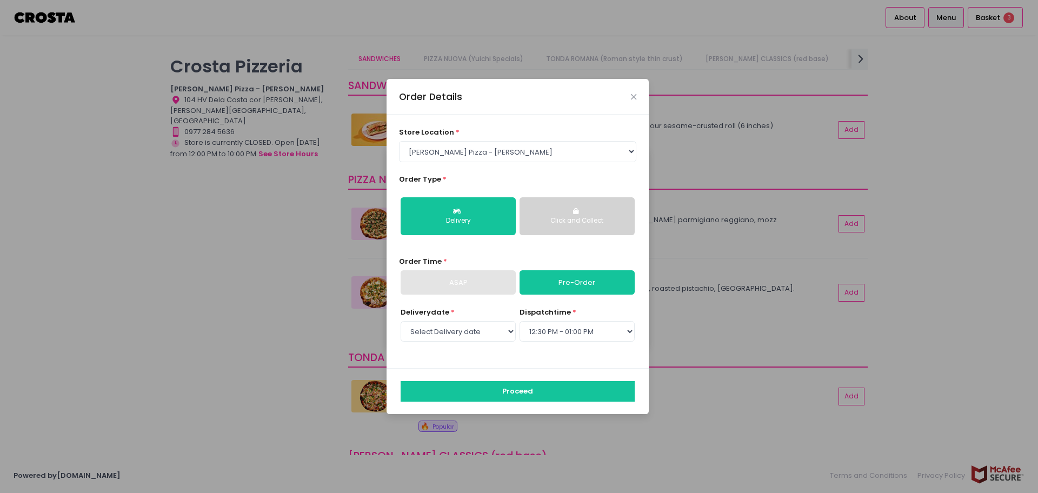
click at [476, 281] on div "ASAP" at bounding box center [458, 282] width 115 height 25
click at [459, 216] on div "Delivery" at bounding box center [458, 221] width 100 height 10
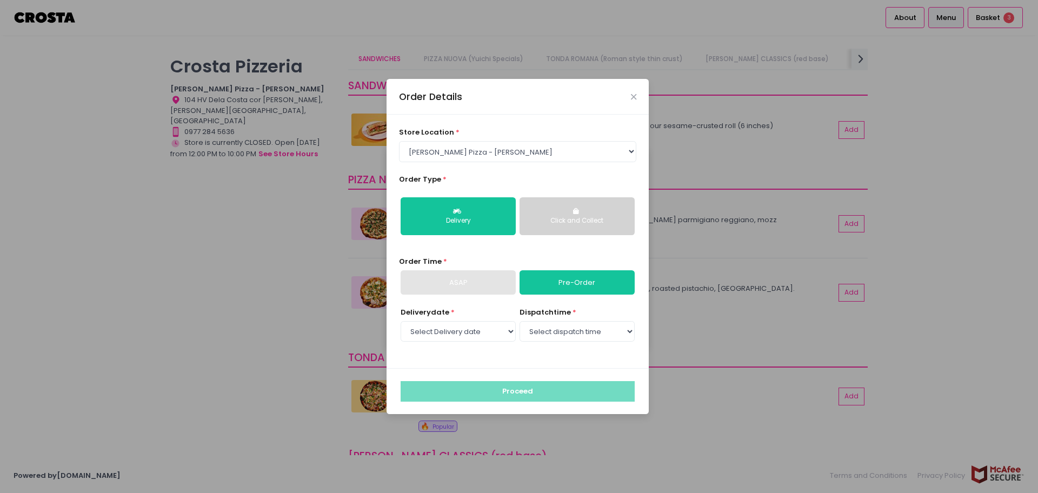
click at [538, 280] on link "Pre-Order" at bounding box center [577, 282] width 115 height 25
select select "12:30"
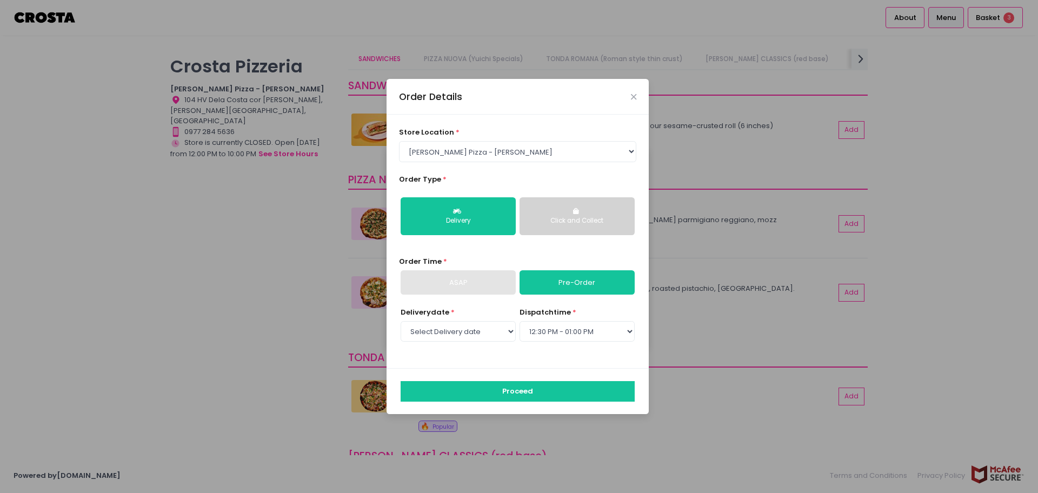
click at [489, 282] on div "ASAP" at bounding box center [458, 282] width 115 height 25
click at [525, 395] on button "Proceed" at bounding box center [518, 391] width 234 height 21
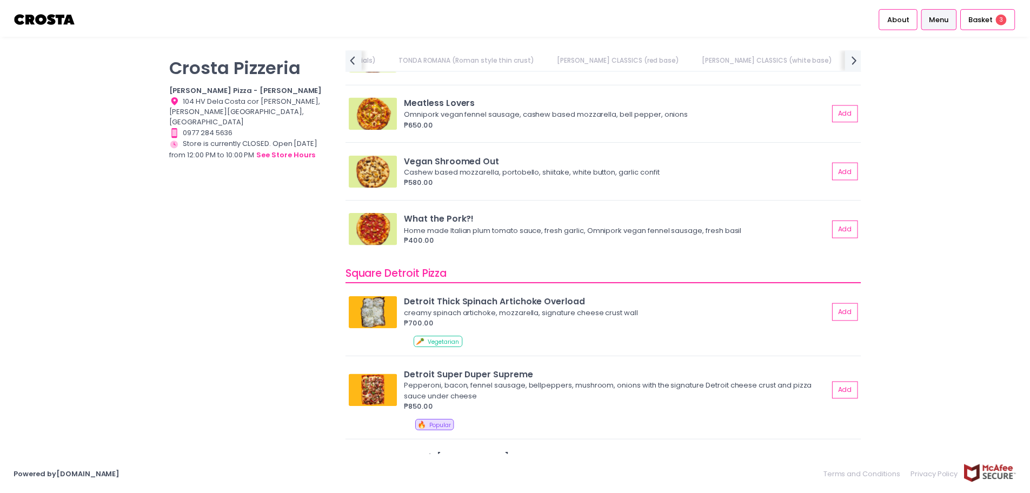
scroll to position [1104, 0]
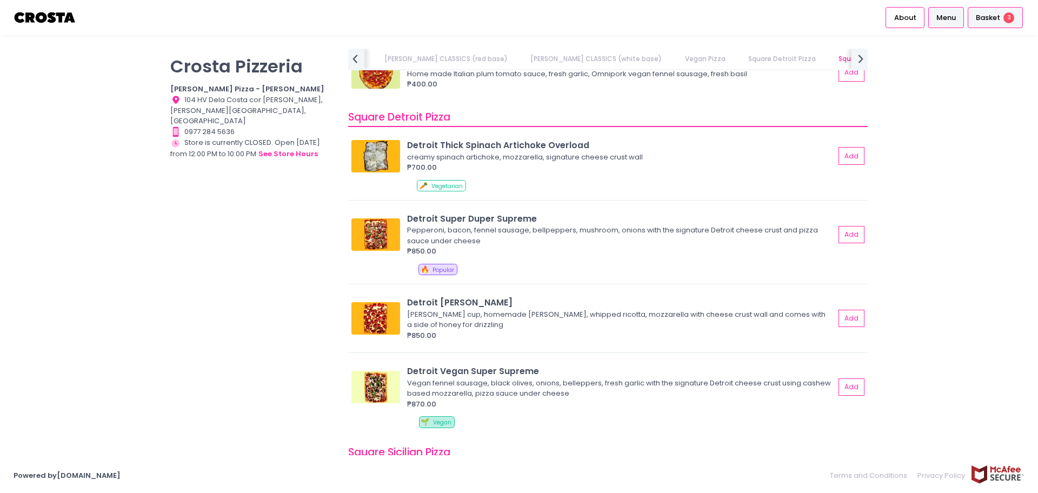
click at [966, 19] on span "Basket" at bounding box center [988, 17] width 24 height 11
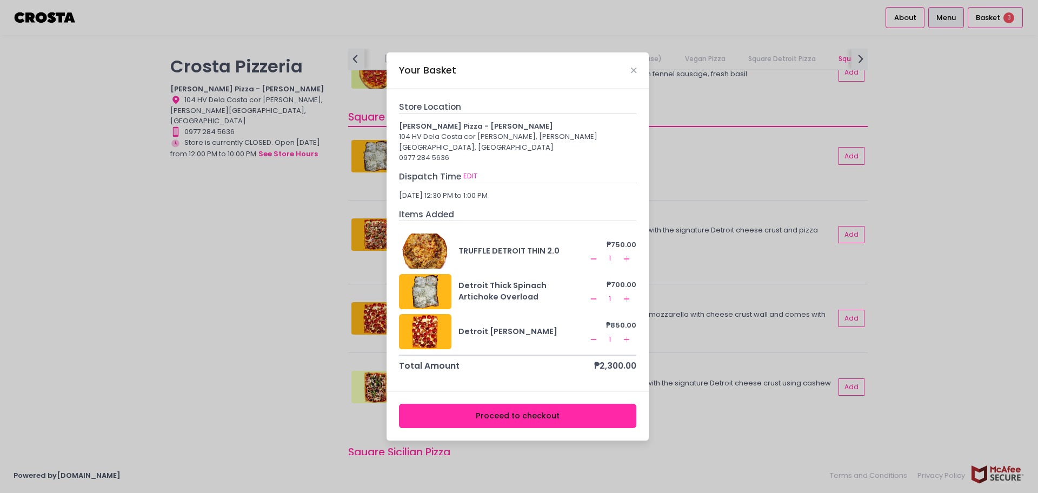
click at [495, 414] on button "Proceed to checkout" at bounding box center [518, 416] width 238 height 24
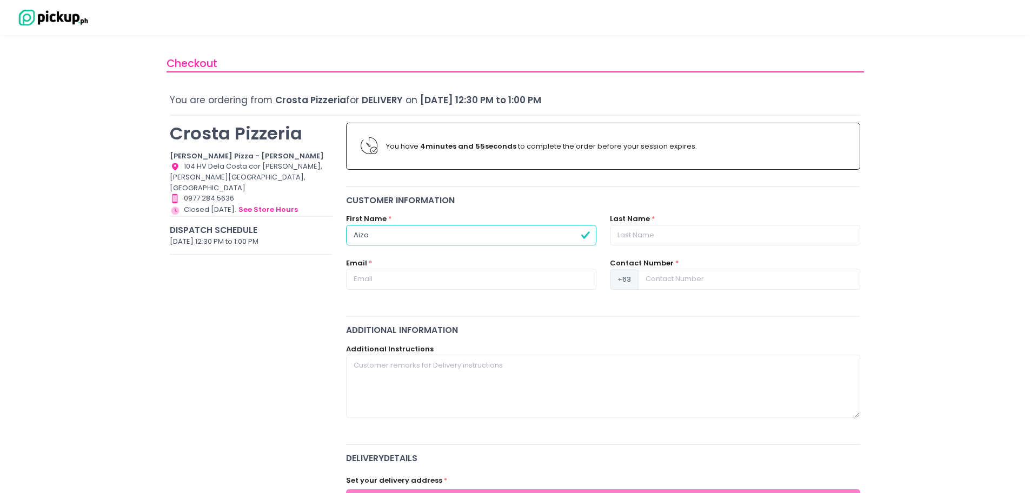
type input "Aiza"
type input "[PERSON_NAME]"
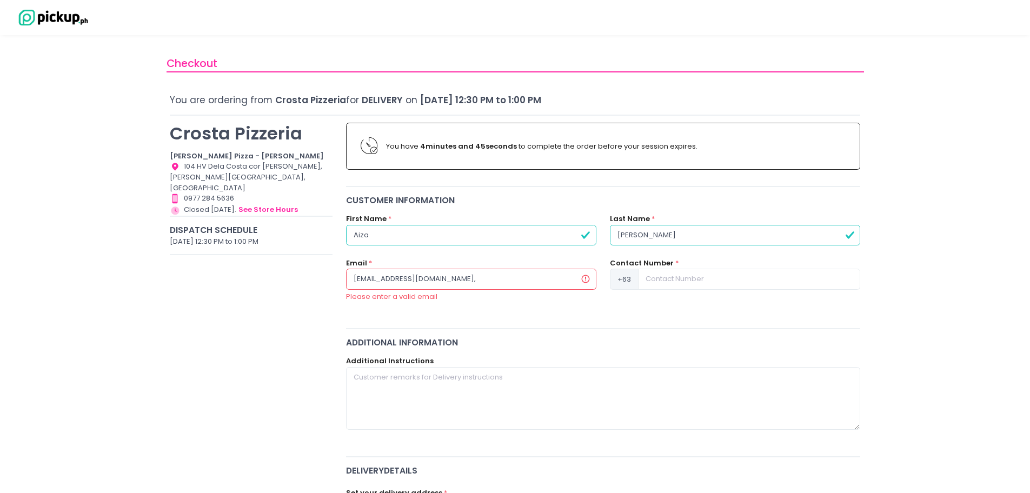
type input "[EMAIL_ADDRESS][DOMAIN_NAME],"
click at [656, 280] on input at bounding box center [749, 279] width 222 height 21
type input "9177053956"
click at [440, 284] on input "[EMAIL_ADDRESS][DOMAIN_NAME]," at bounding box center [471, 279] width 250 height 21
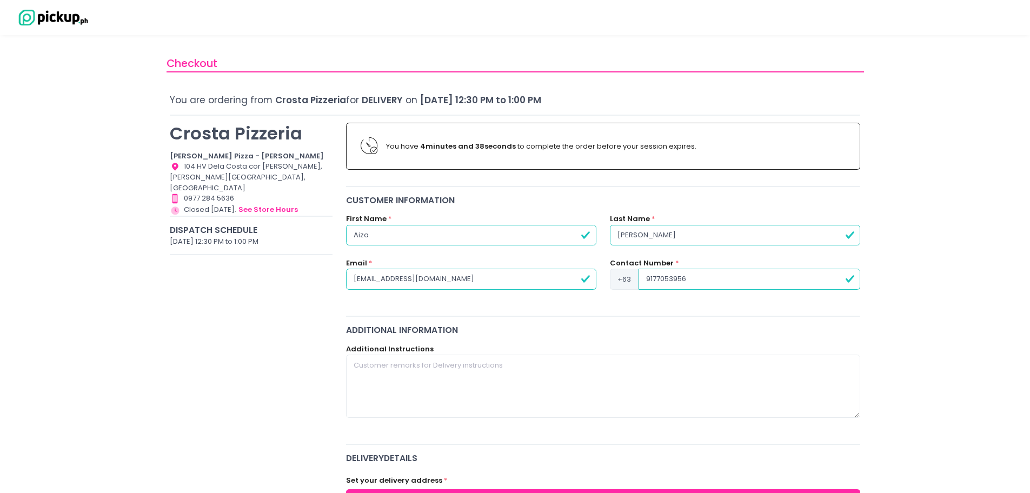
scroll to position [115, 0]
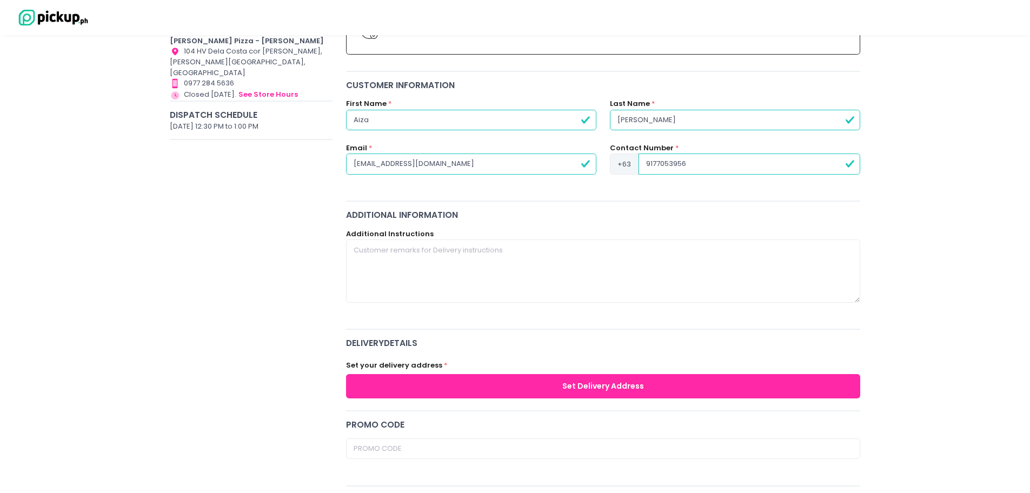
type input "[EMAIL_ADDRESS][DOMAIN_NAME]"
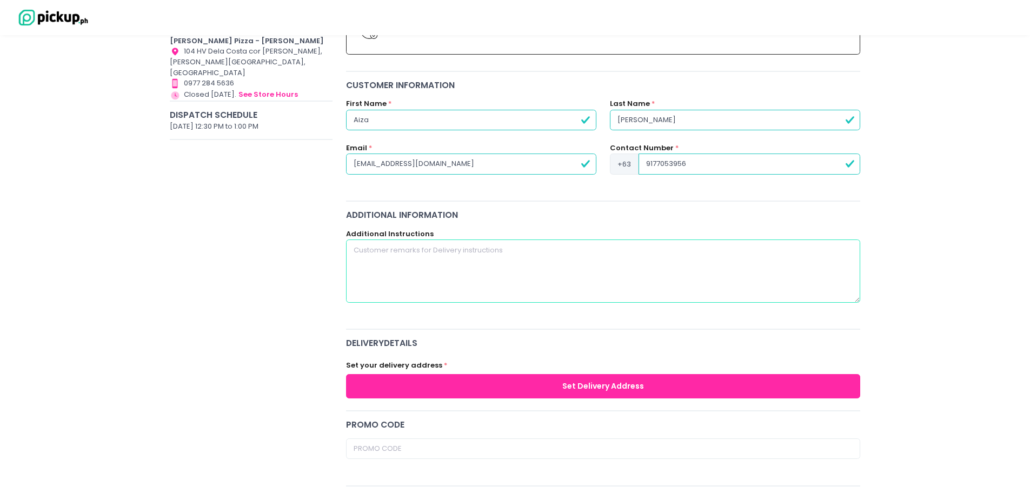
click at [439, 250] on textarea at bounding box center [603, 271] width 515 height 63
click at [379, 247] on textarea "Please" at bounding box center [603, 271] width 515 height 63
paste textarea "Please provide the receipts with the following information:"
drag, startPoint x: 376, startPoint y: 247, endPoint x: 321, endPoint y: 247, distance: 54.6
click at [322, 247] on div "[PERSON_NAME] Pizzeria [PERSON_NAME] Pizza - [PERSON_NAME] Location Created wit…" at bounding box center [515, 446] width 704 height 891
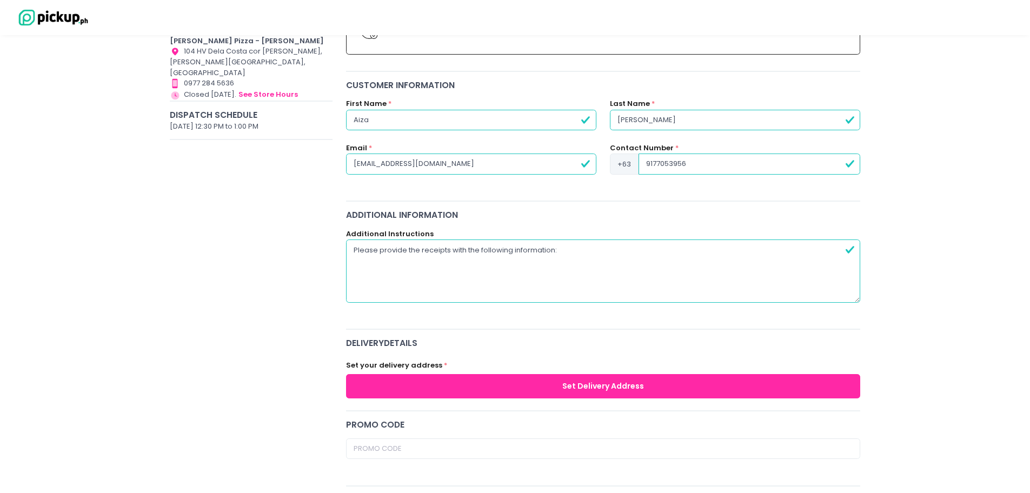
click at [421, 248] on textarea "Please provide the receipts with the following information:" at bounding box center [603, 271] width 515 height 63
click at [578, 248] on textarea "Please provide the receipts with the following information:" at bounding box center [603, 271] width 515 height 63
paste textarea "2/F ZUELLIG BUILDING [GEOGRAPHIC_DATA]. [GEOGRAPHIC_DATA], [GEOGRAPHIC_DATA]"
drag, startPoint x: 448, startPoint y: 248, endPoint x: 553, endPoint y: 243, distance: 104.5
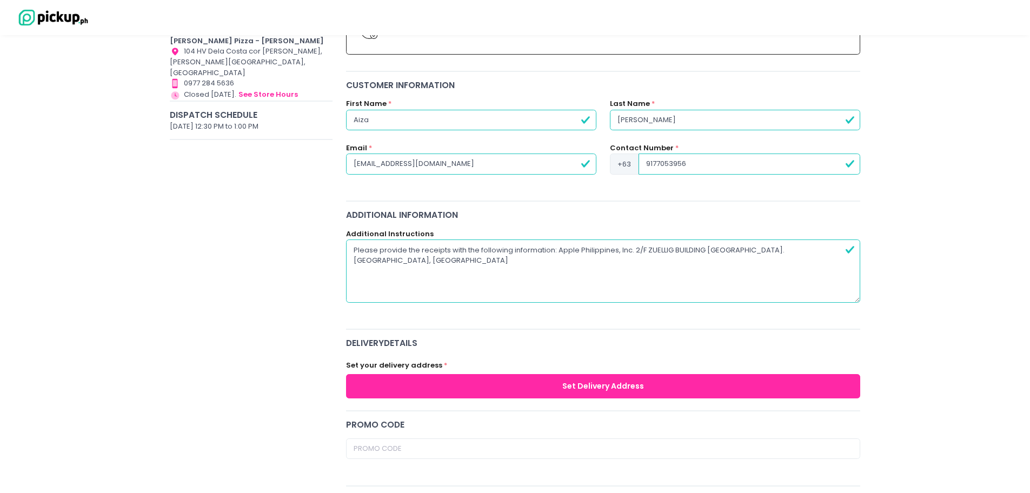
click at [553, 243] on textarea "Please provide the receipts with the following information: Apple Philippines, …" at bounding box center [603, 271] width 515 height 63
click at [779, 249] on textarea "Please provide the receipts: Apple Philippines, Inc. 2/F ZUELLIG BUILDING [GEOG…" at bounding box center [603, 271] width 515 height 63
click at [533, 246] on textarea "Please provide the receipts: Apple Philippines, Inc. 2/F ZUELLIG BUILDING [GEOG…" at bounding box center [603, 271] width 515 height 63
click at [540, 267] on textarea "Please provide the receipts: Apple Philippines, Inc. 22/F ZUELLIG BUILDING [GEO…" at bounding box center [603, 271] width 515 height 63
click at [801, 247] on textarea "Please provide the receipts: Apple Philippines, Inc. 22/F ZUELLIG BUILDING [GEO…" at bounding box center [603, 271] width 515 height 63
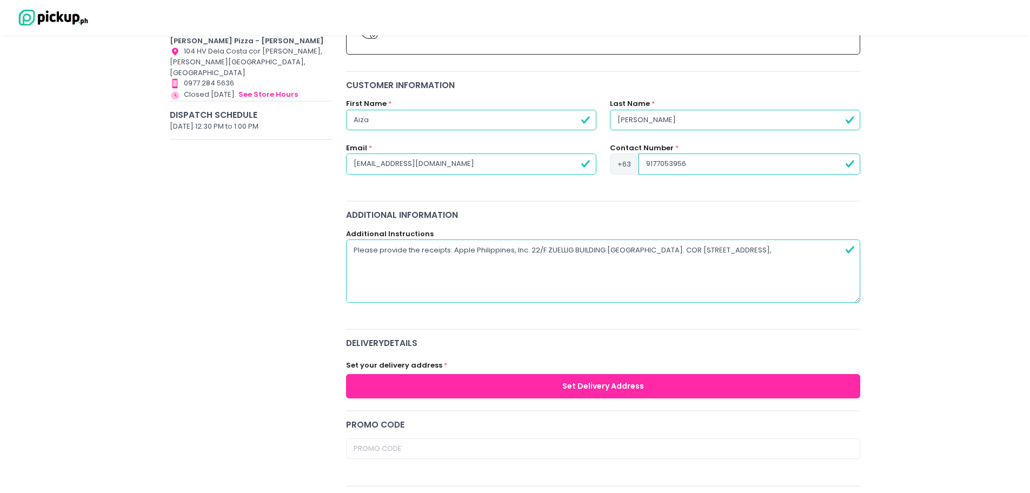
paste textarea "TIN: 005-031-124-00000"
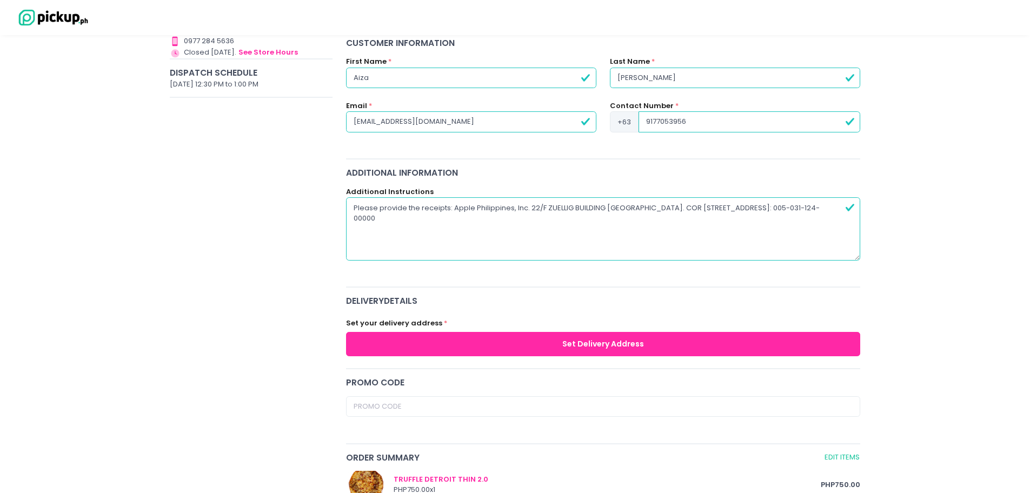
scroll to position [191, 0]
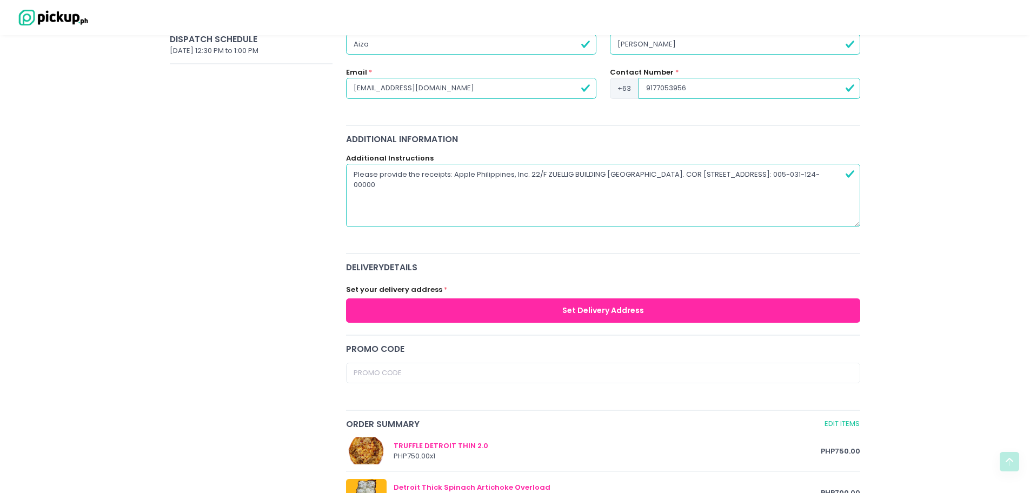
type textarea "Please provide the receipts: Apple Philippines, Inc. 22/F ZUELLIG BUILDING [GEO…"
click at [547, 305] on button "Set Delivery Address" at bounding box center [603, 310] width 515 height 24
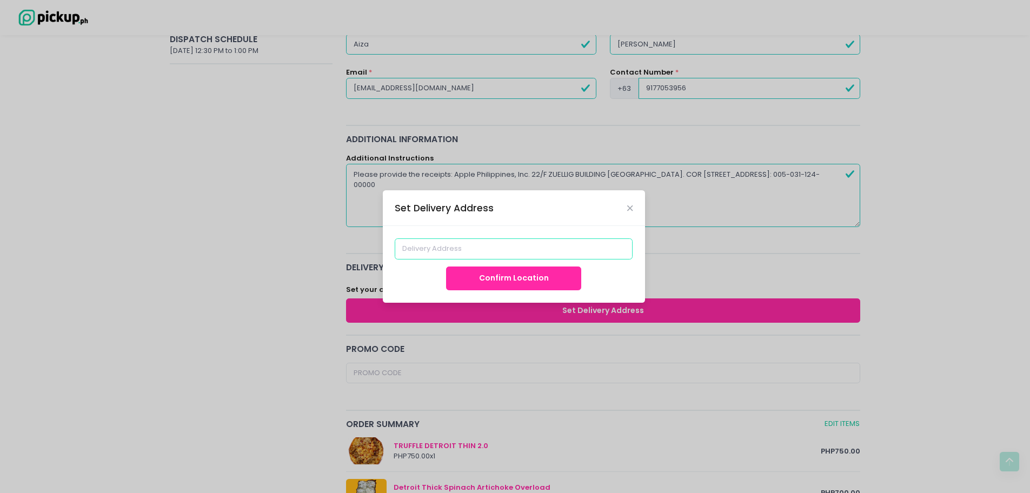
click at [440, 247] on input at bounding box center [514, 248] width 238 height 21
click at [424, 249] on input at bounding box center [514, 248] width 238 height 21
paste input "22/F ZUELLIG BUILDING [GEOGRAPHIC_DATA]. COR [STREET_ADDRESS]"
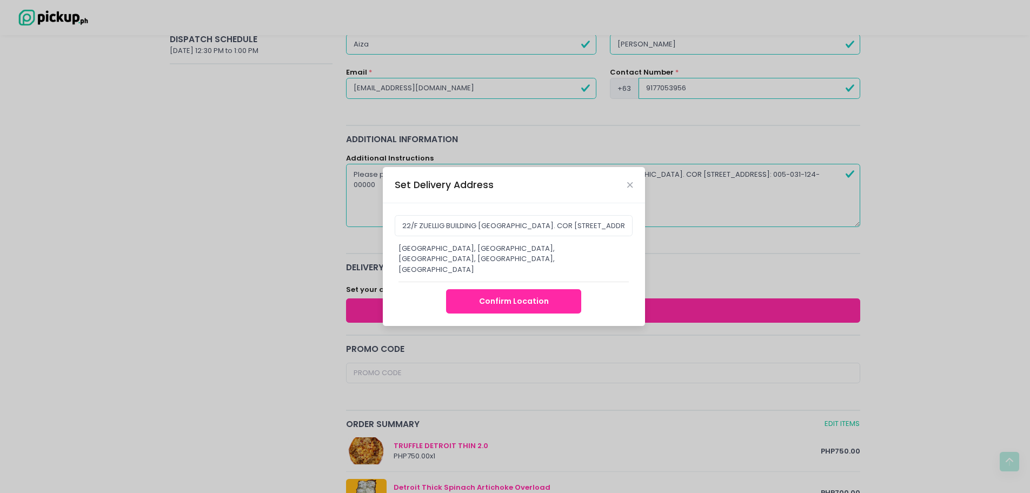
click at [442, 262] on div "[GEOGRAPHIC_DATA], [GEOGRAPHIC_DATA], [GEOGRAPHIC_DATA], [GEOGRAPHIC_DATA], [GE…" at bounding box center [514, 259] width 231 height 32
type input "[GEOGRAPHIC_DATA], [GEOGRAPHIC_DATA], [GEOGRAPHIC_DATA], [GEOGRAPHIC_DATA], [GE…"
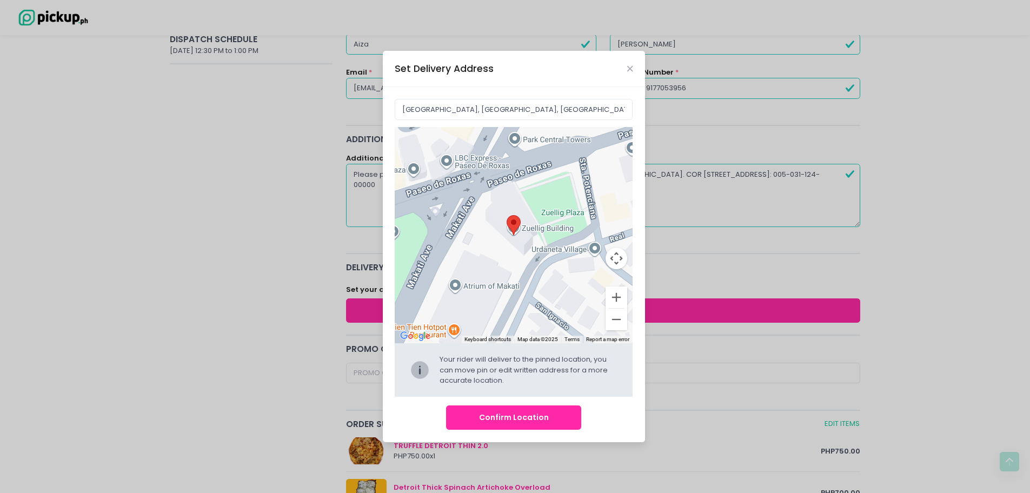
click at [519, 417] on button "Confirm Location" at bounding box center [513, 418] width 135 height 24
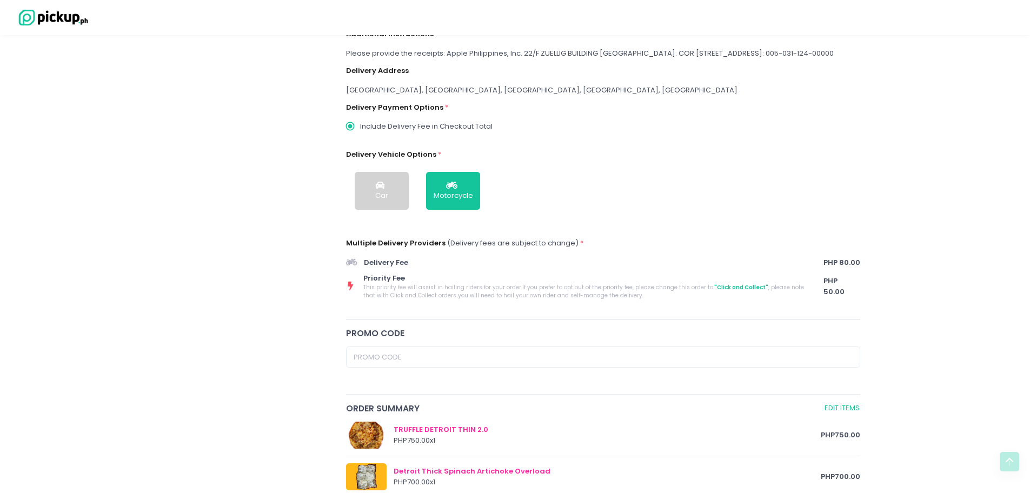
scroll to position [296, 0]
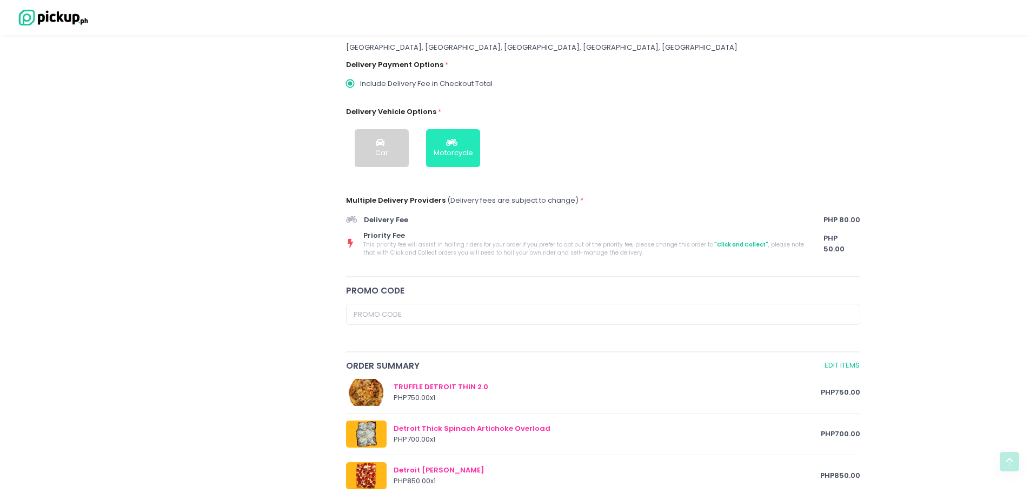
click at [457, 158] on div "Motorcycle" at bounding box center [453, 153] width 39 height 11
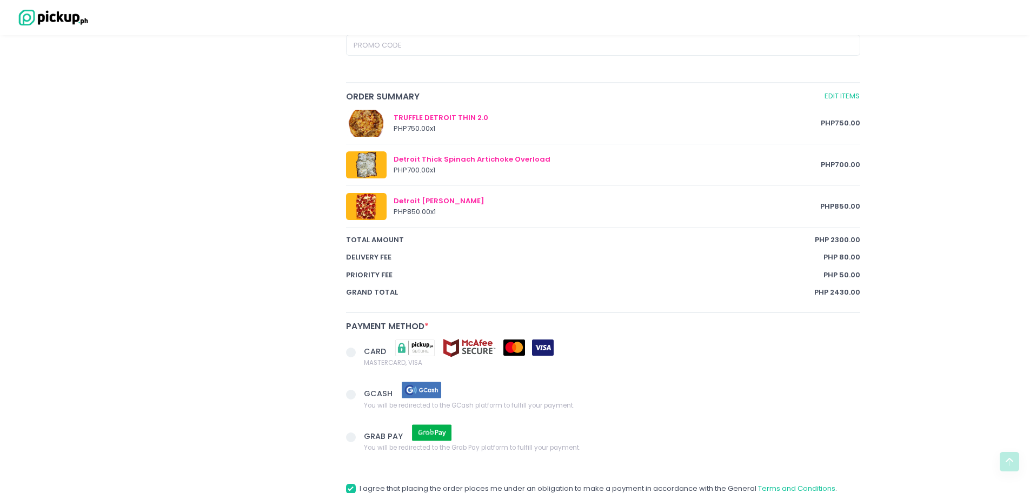
scroll to position [615, 0]
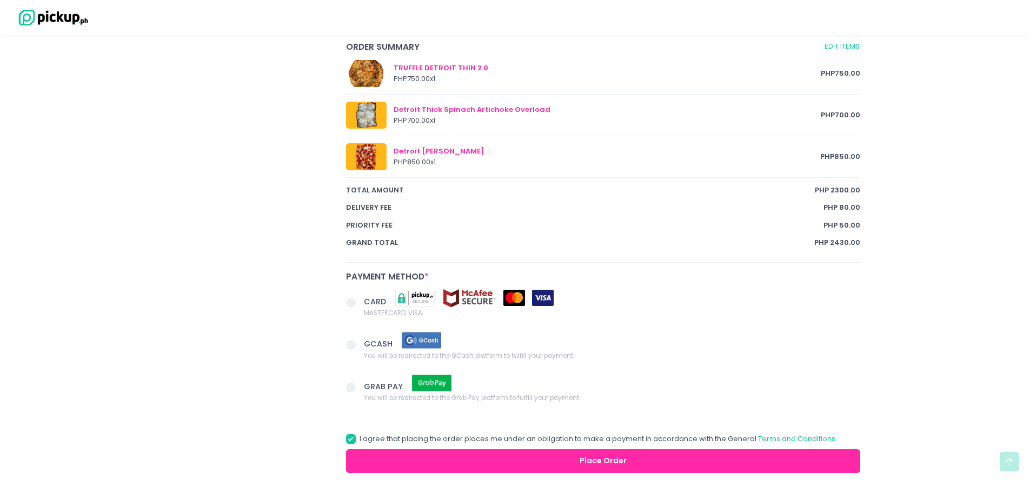
click at [353, 307] on span at bounding box center [351, 303] width 10 height 10
click at [360, 304] on input "CARD MASTERCARD, VISA" at bounding box center [363, 300] width 7 height 7
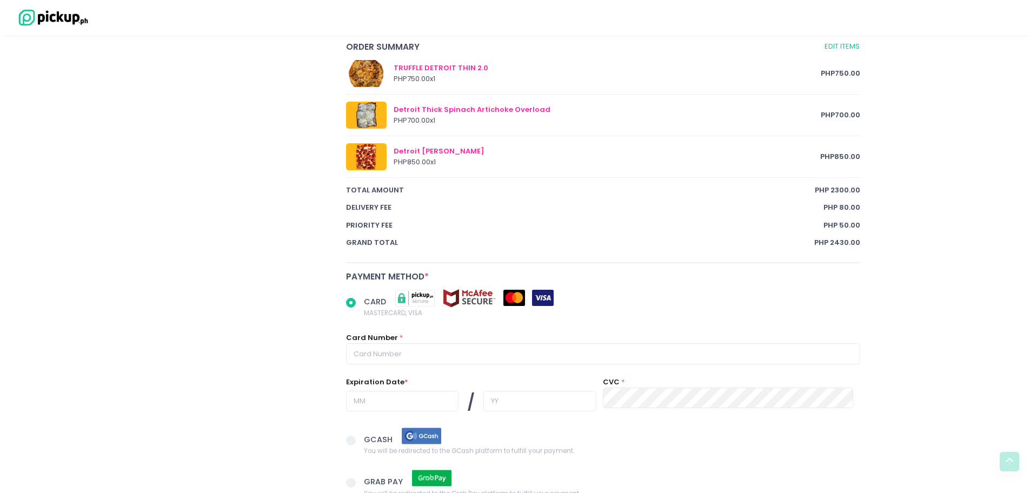
scroll to position [755, 0]
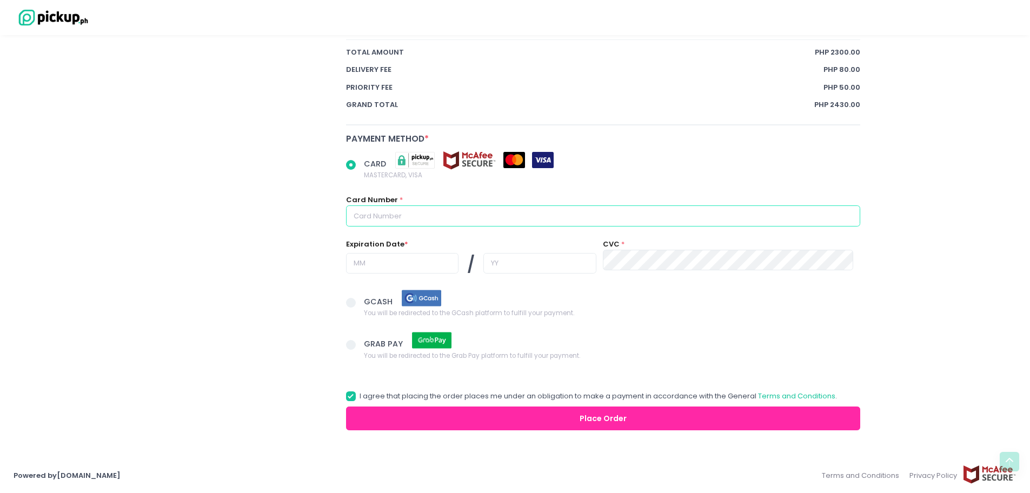
click at [421, 218] on input "text" at bounding box center [603, 215] width 515 height 21
radio input "true"
type input "5"
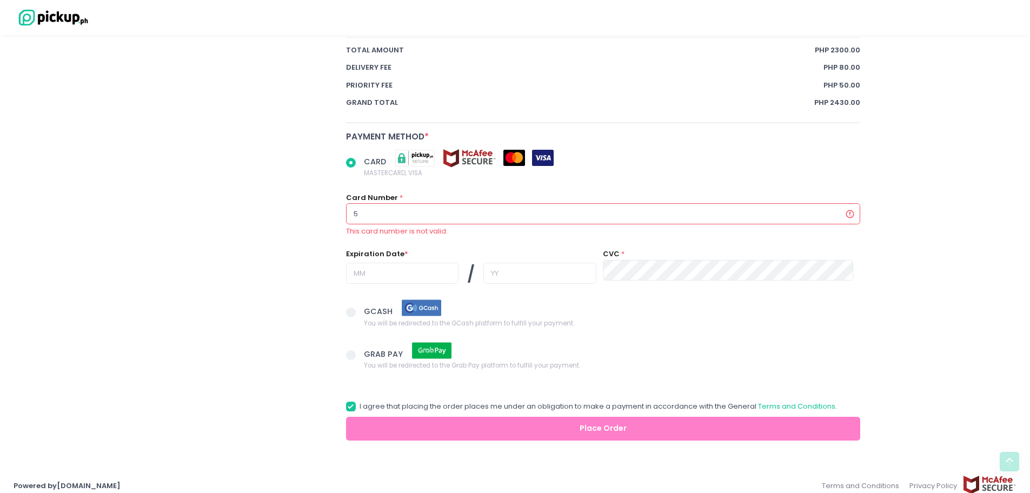
radio input "true"
type input "52"
radio input "true"
type input "529"
radio input "true"
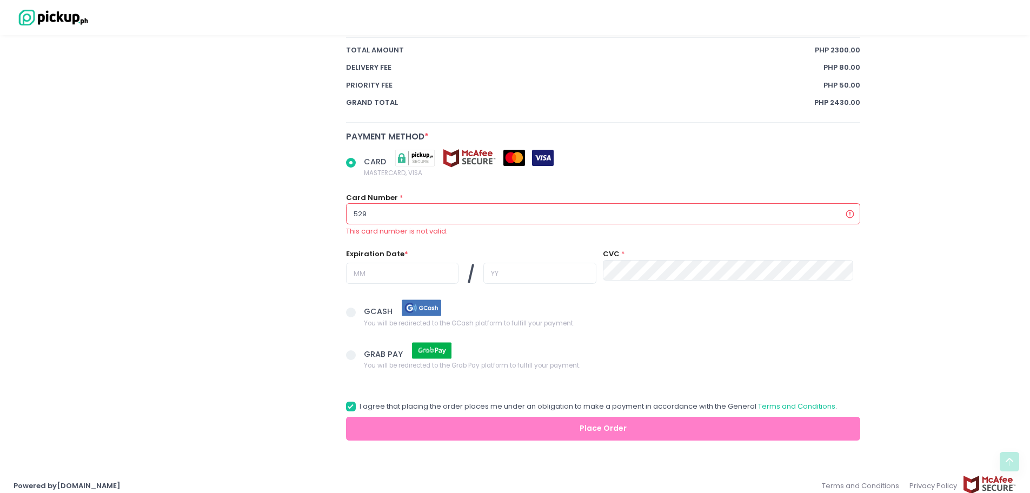
type input "5292"
radio input "true"
type input "52924"
radio input "true"
type input "529247"
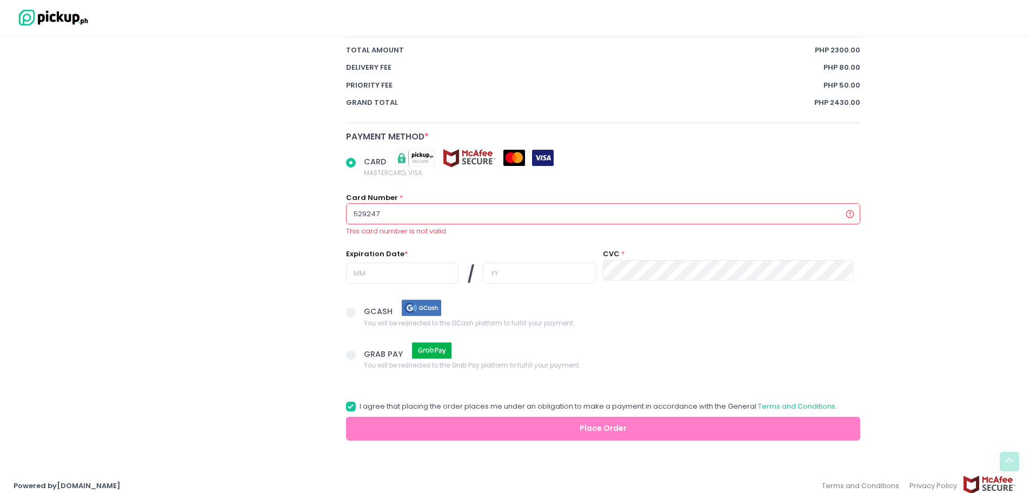
radio input "true"
type input "5292477"
radio input "true"
type input "52924771"
radio input "true"
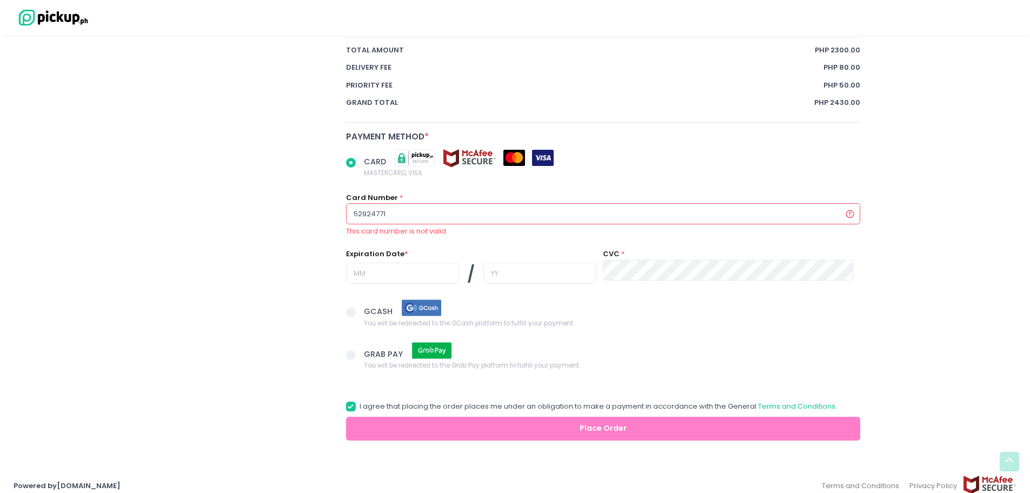
type input "529247710"
radio input "true"
type input "5292477107"
radio input "true"
type input "52924771071"
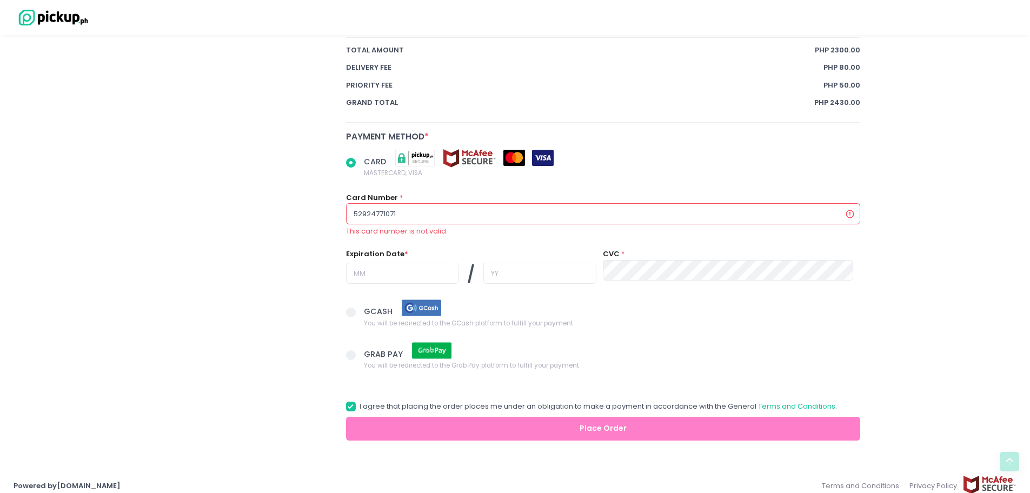
radio input "true"
type input "529247710719"
radio input "true"
type input "5292477107191"
radio input "true"
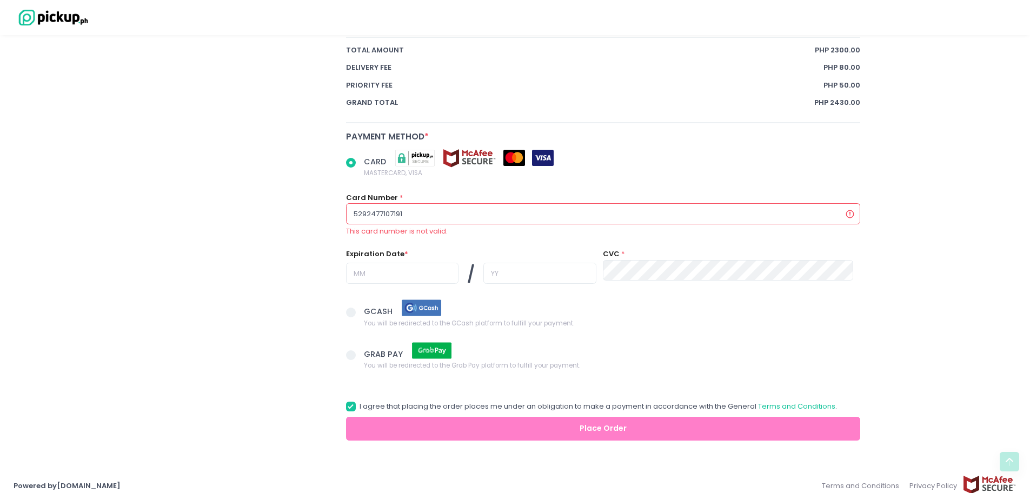
type input "52924771071910"
radio input "true"
type input "529247710719105"
radio input "true"
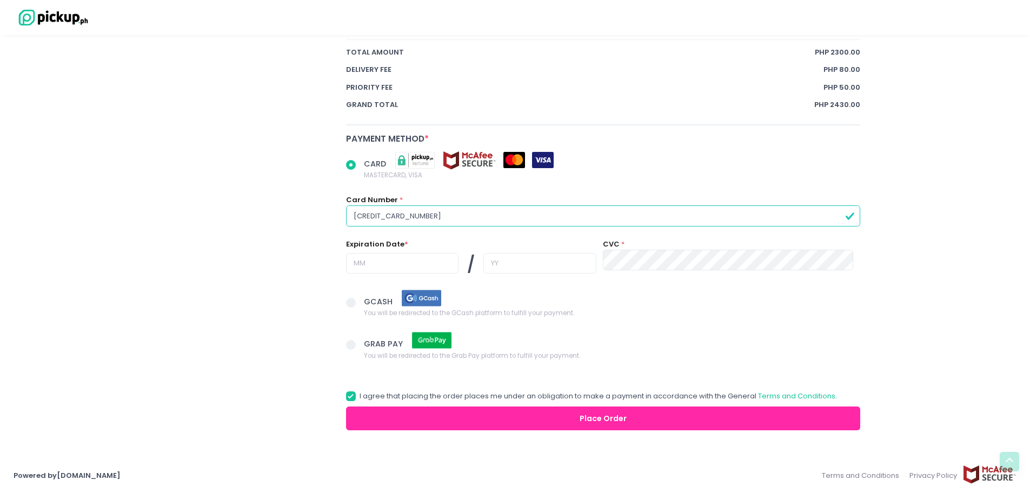
type input "[CREDIT_CARD_NUMBER]"
click at [407, 262] on input "text" at bounding box center [402, 263] width 112 height 21
radio input "true"
type input "0"
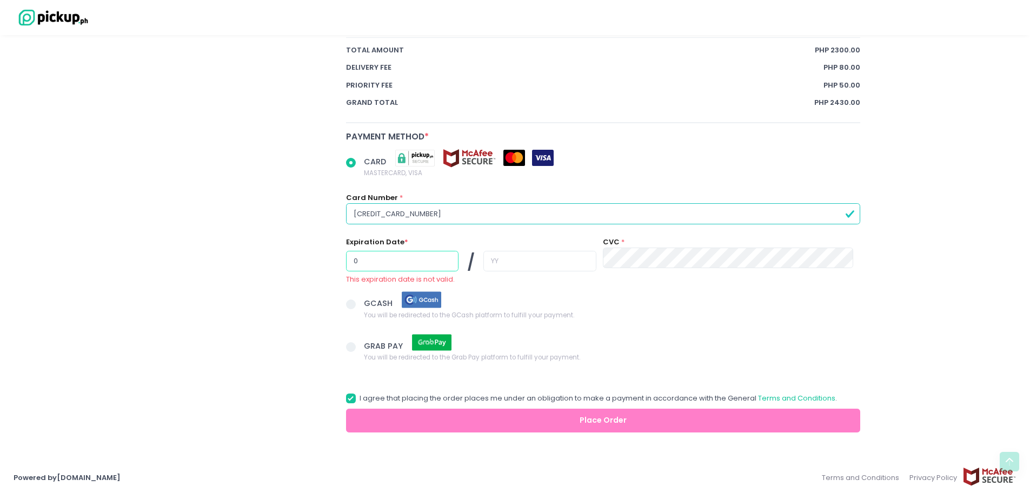
radio input "true"
type input "08"
click at [516, 268] on input "text" at bounding box center [539, 261] width 112 height 21
radio input "true"
type input "2"
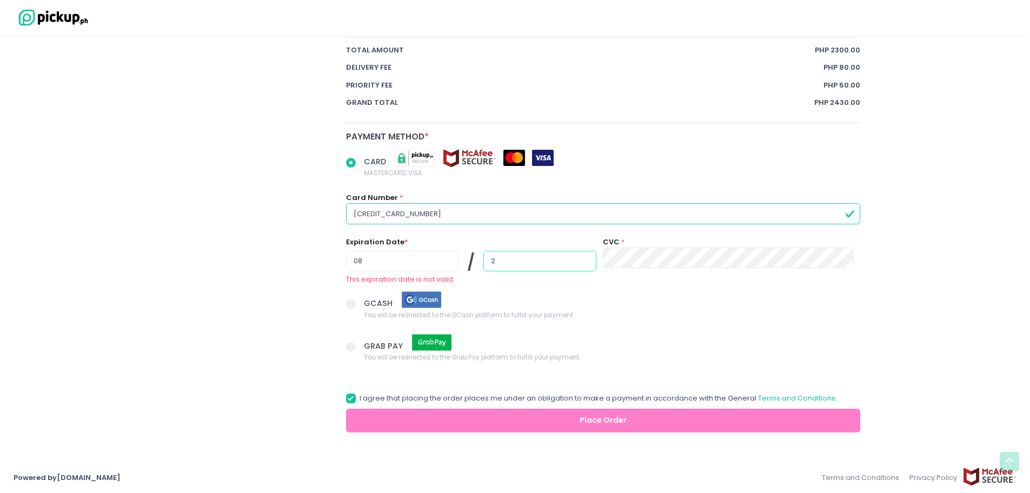
radio input "true"
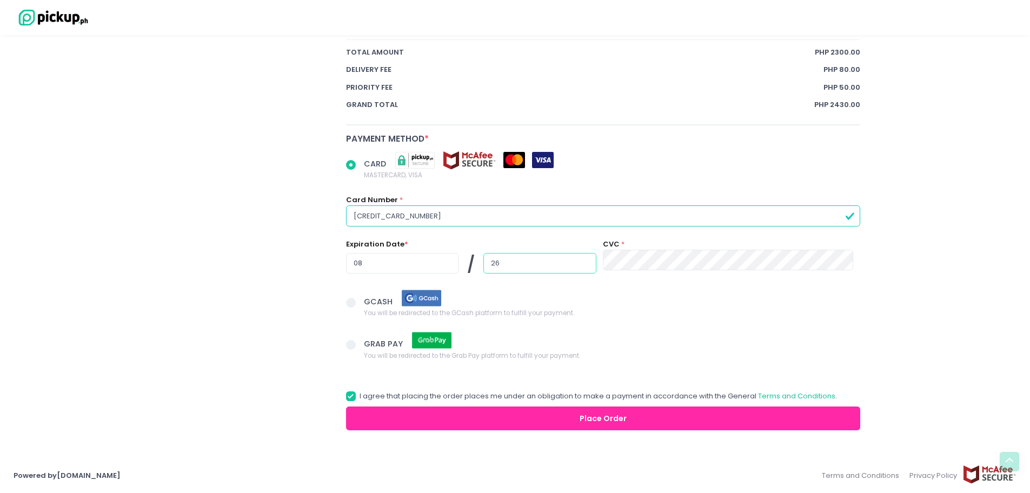
type input "26"
click at [466, 416] on button "Place Order" at bounding box center [603, 419] width 515 height 24
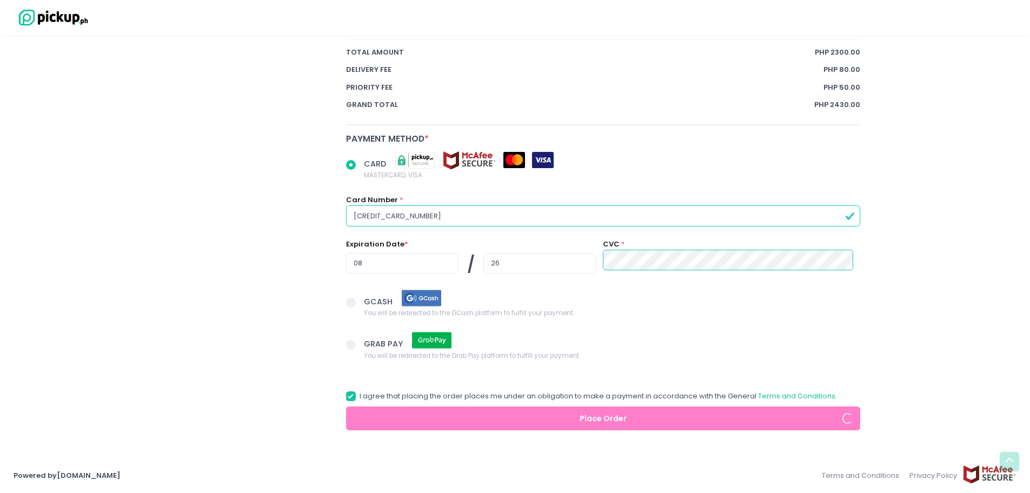
radio input "true"
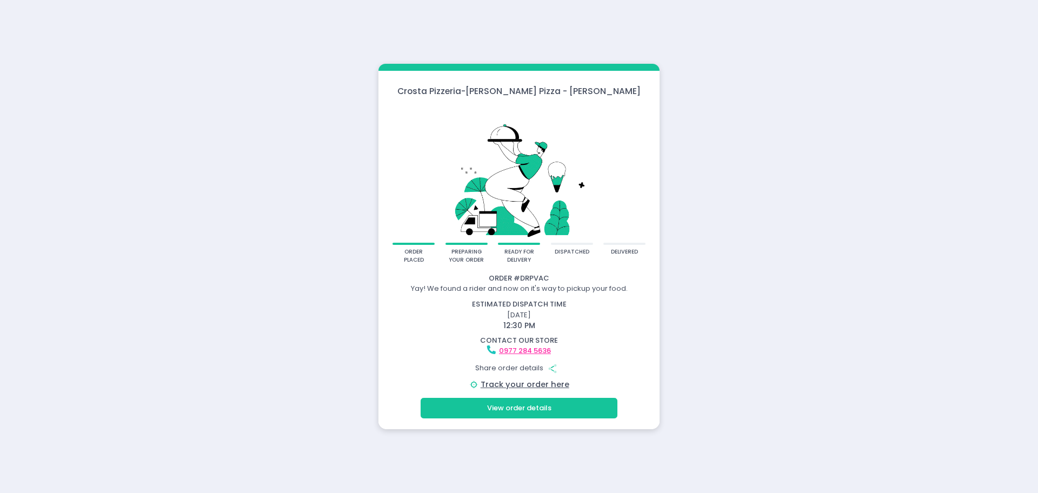
click at [513, 404] on button "View order details" at bounding box center [519, 408] width 197 height 21
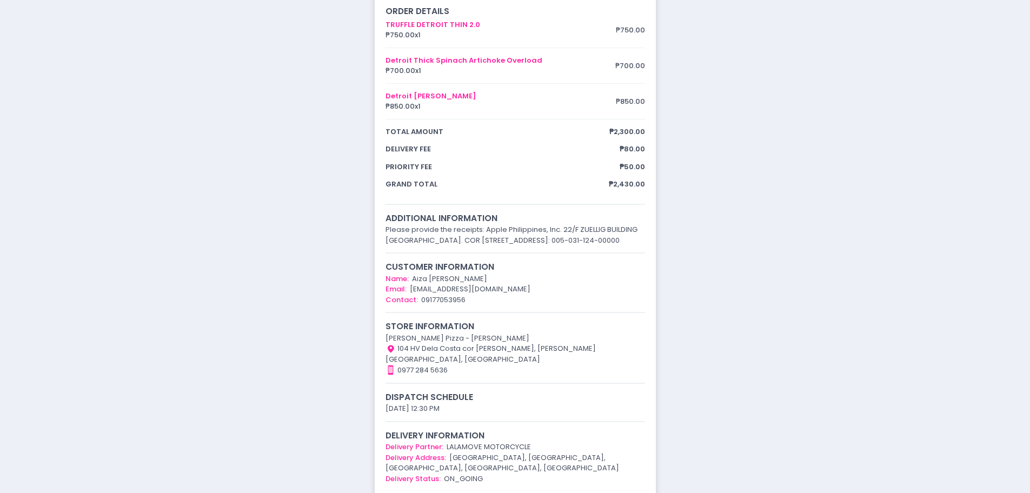
scroll to position [133, 0]
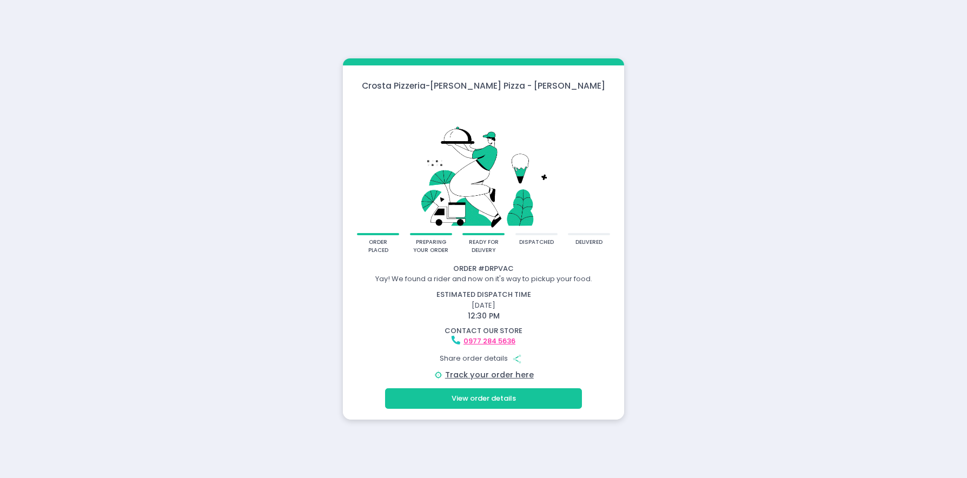
click at [491, 397] on button "View order details" at bounding box center [483, 398] width 197 height 21
